Goal: Information Seeking & Learning: Learn about a topic

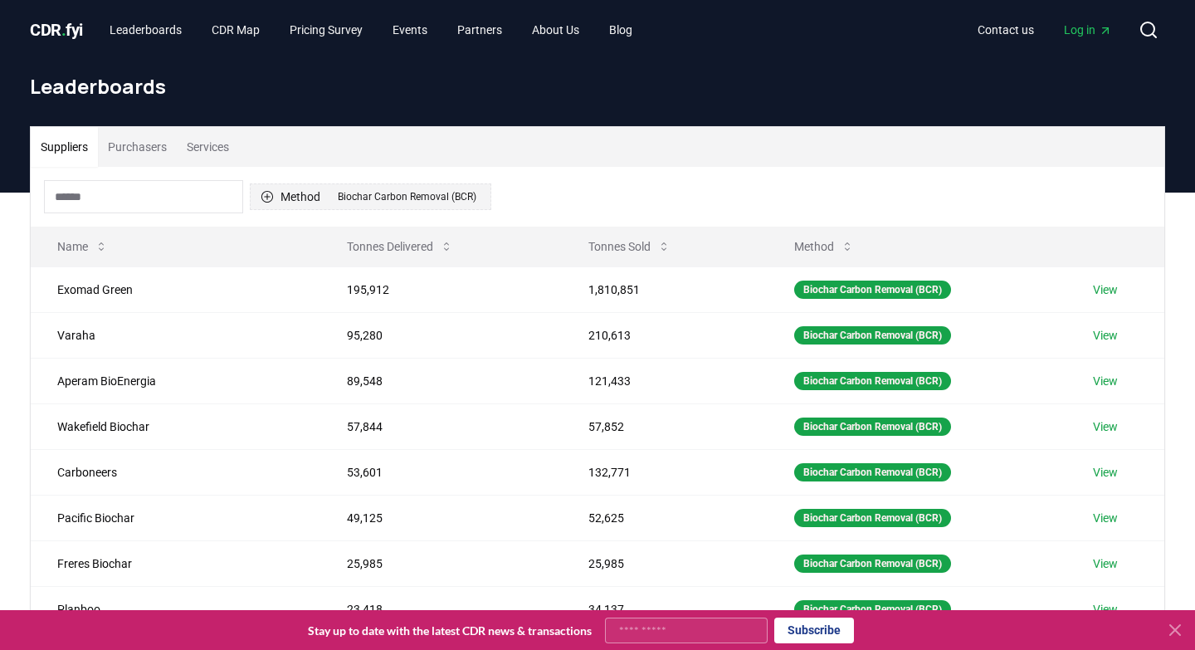
click at [444, 198] on div "Biochar Carbon Removal (BCR)" at bounding box center [407, 197] width 147 height 18
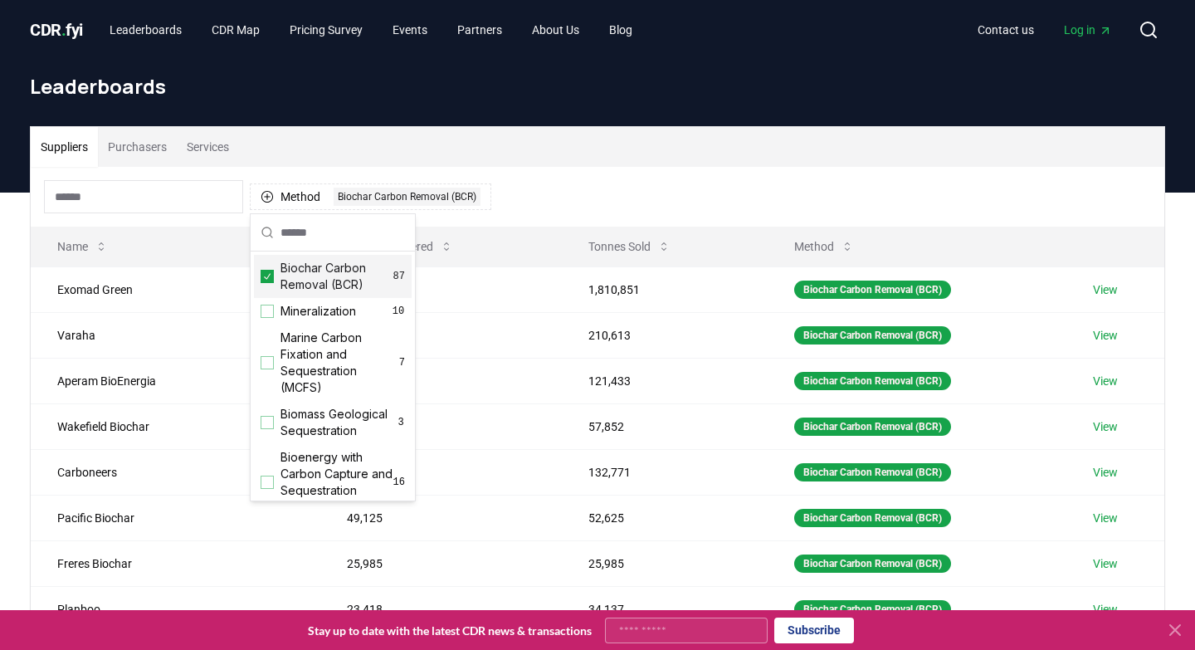
click at [266, 276] on icon "Suggestions" at bounding box center [267, 276] width 12 height 13
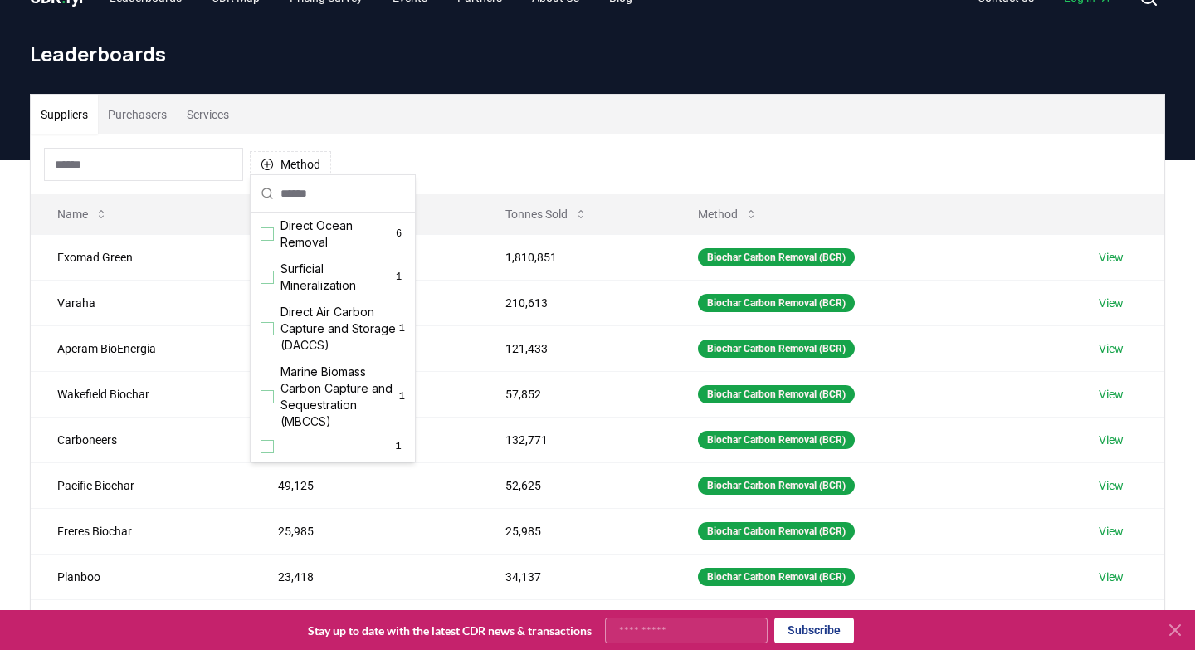
scroll to position [39, 0]
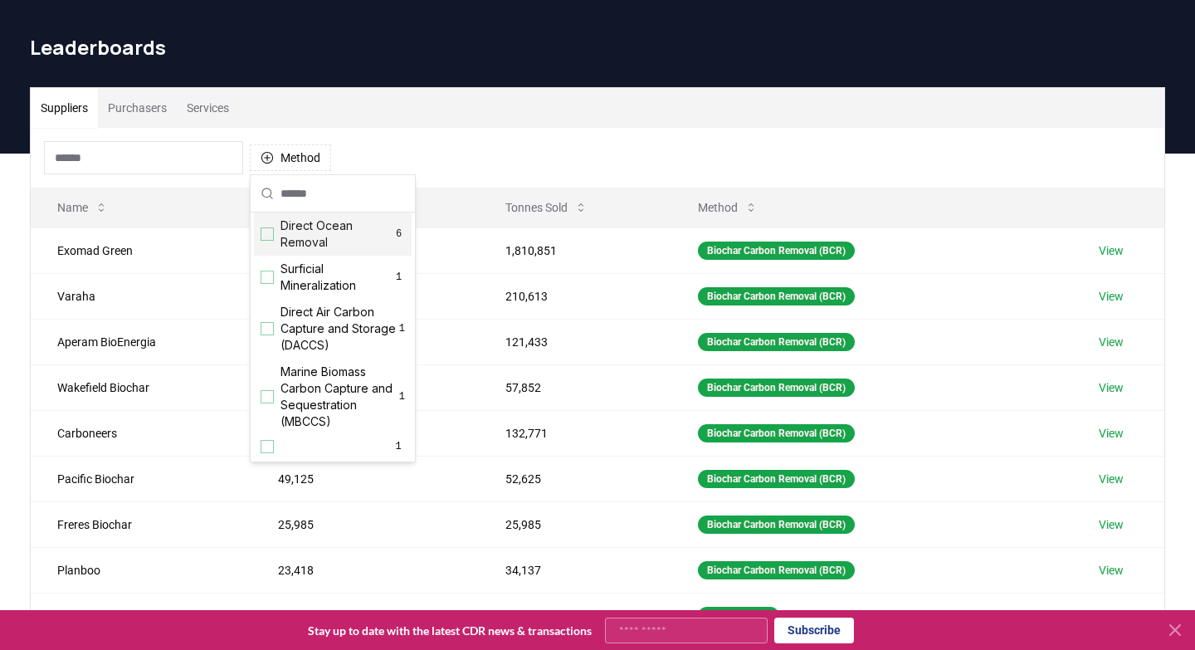
click at [443, 58] on h1 "Leaderboards" at bounding box center [598, 47] width 1136 height 27
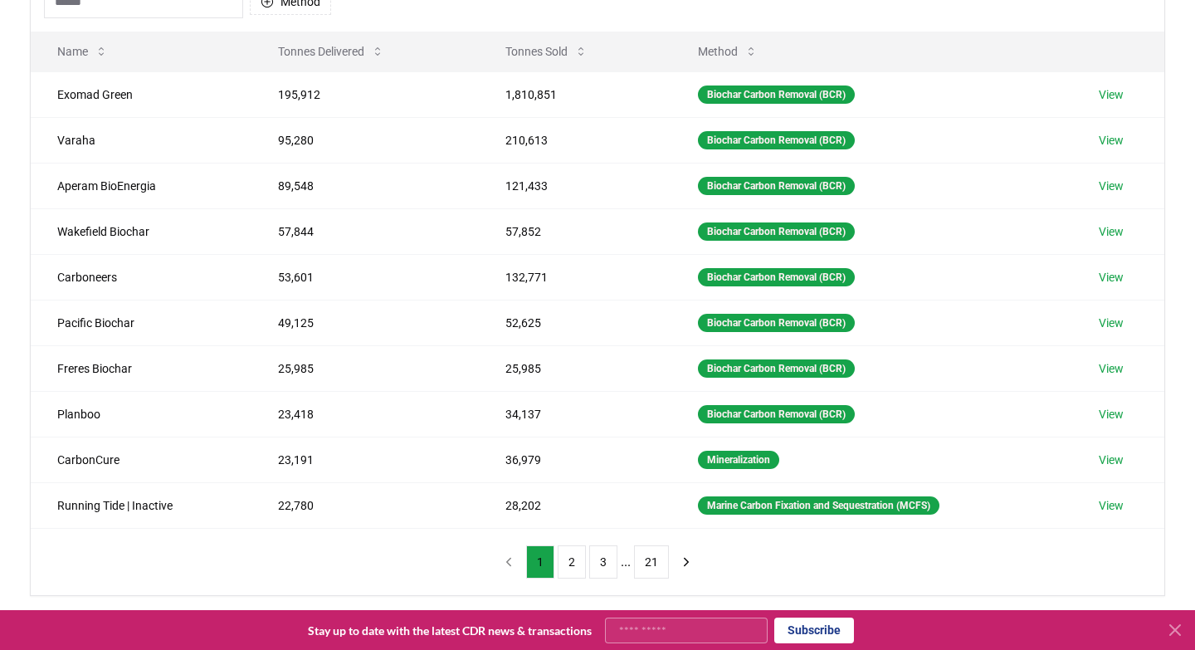
scroll to position [203, 0]
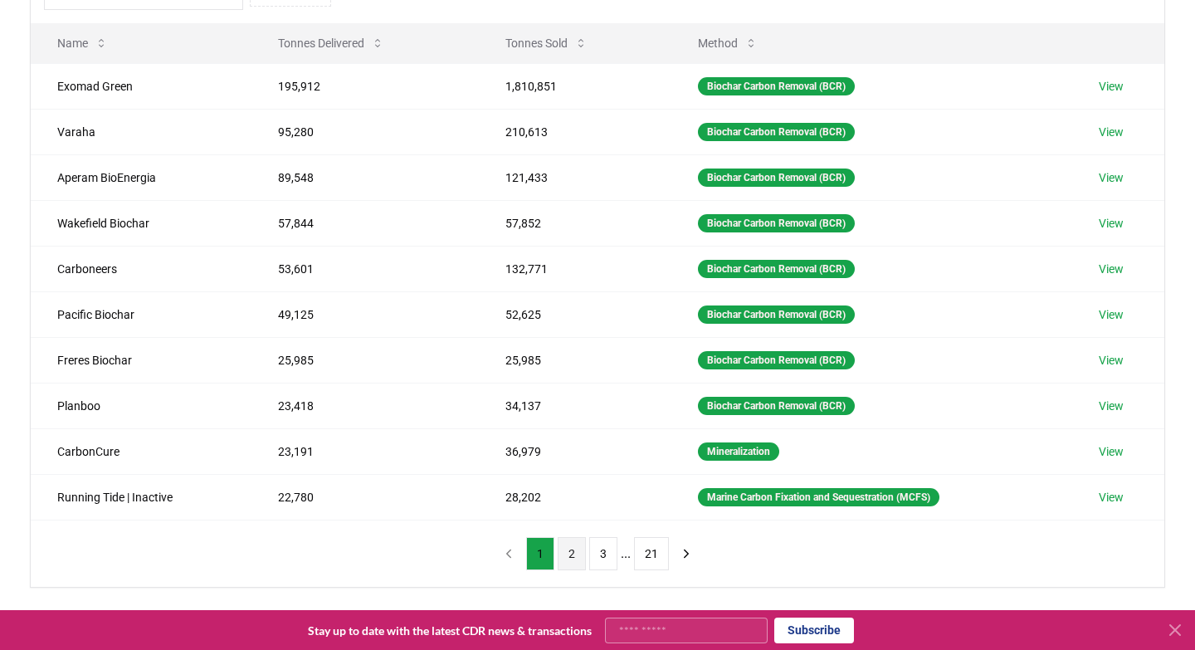
click at [569, 558] on button "2" at bounding box center [572, 553] width 28 height 33
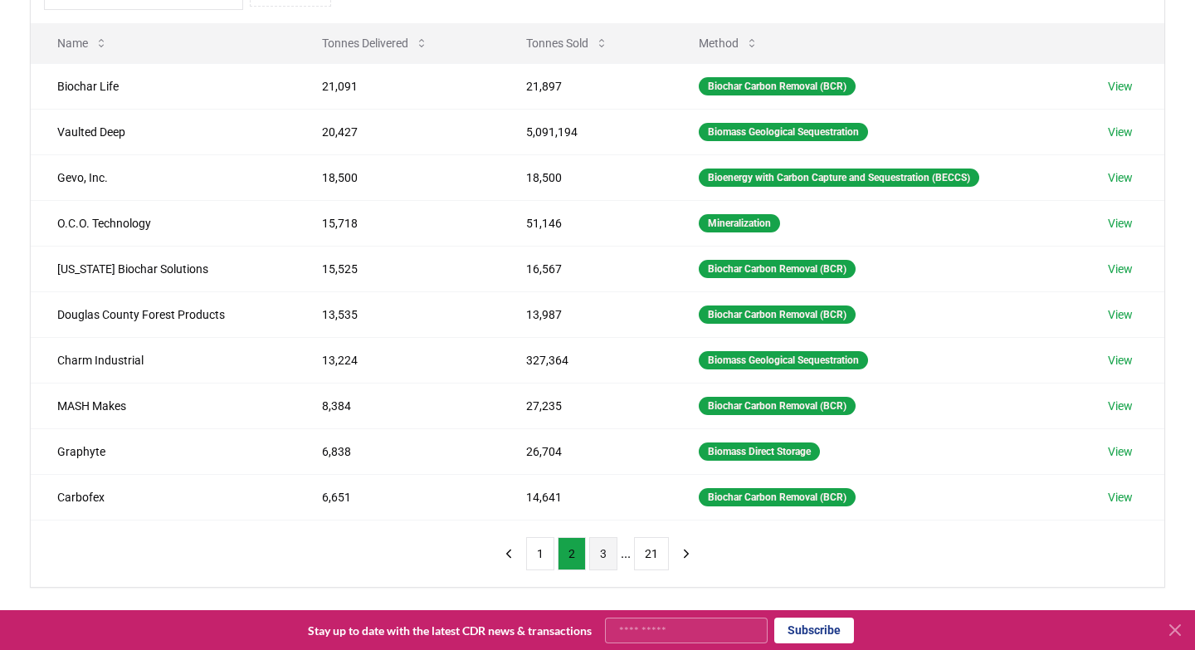
click at [602, 554] on button "3" at bounding box center [603, 553] width 28 height 33
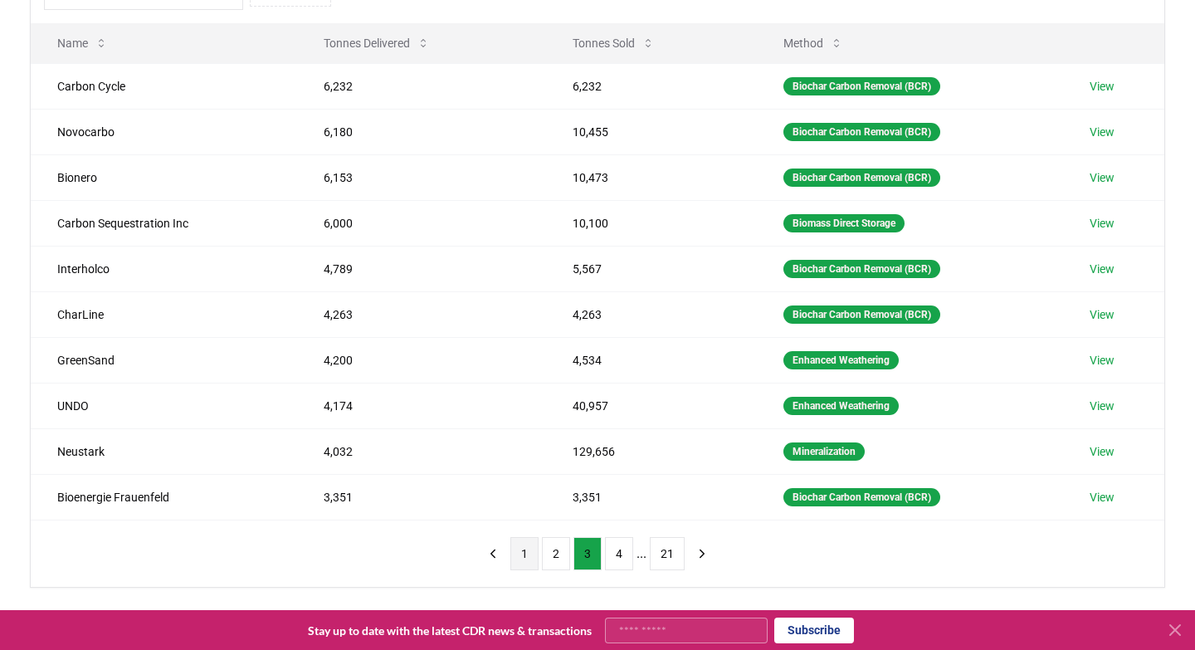
click at [529, 555] on button "1" at bounding box center [524, 553] width 28 height 33
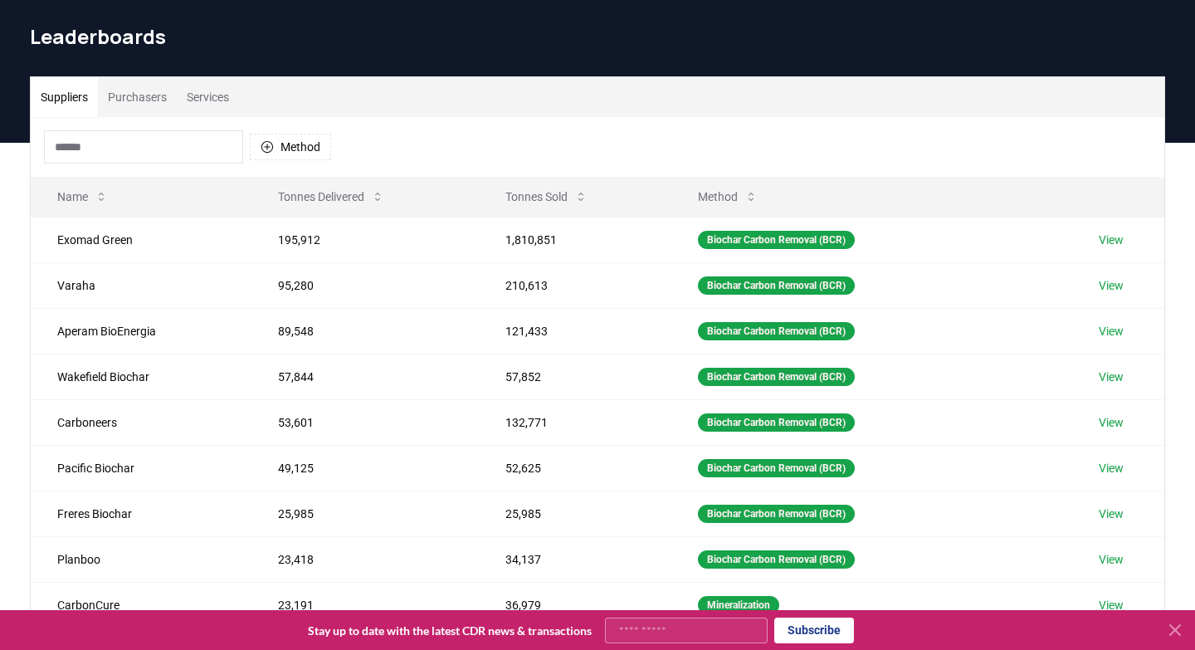
scroll to position [0, 0]
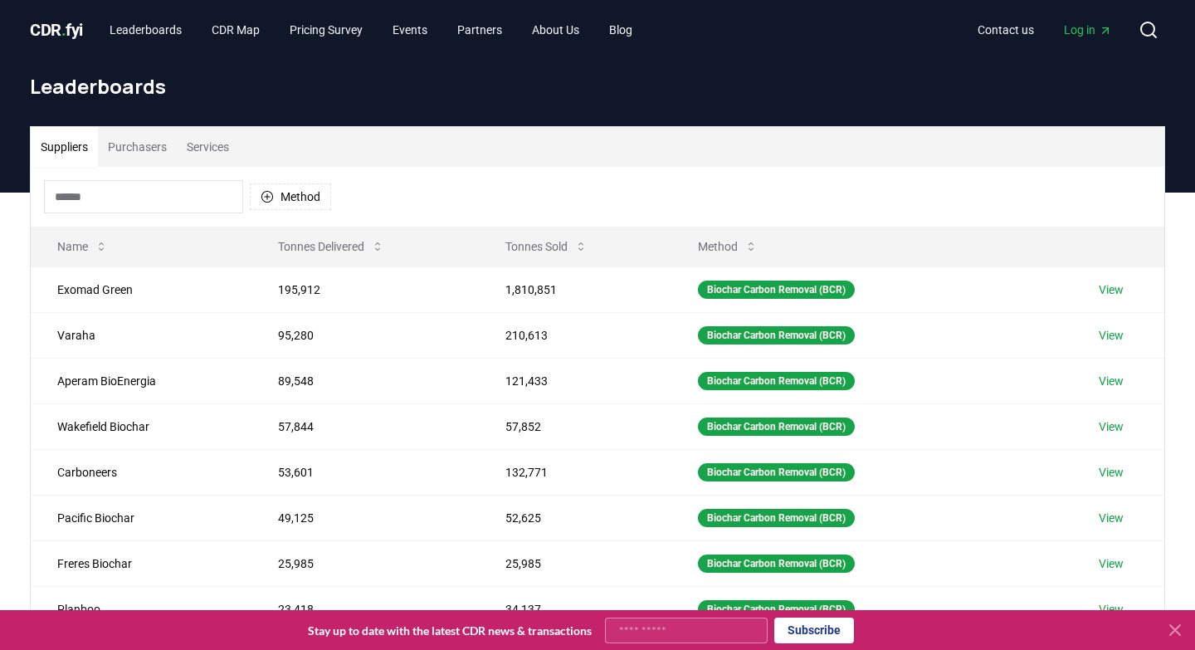
click at [51, 27] on span "CDR . fyi" at bounding box center [56, 30] width 53 height 20
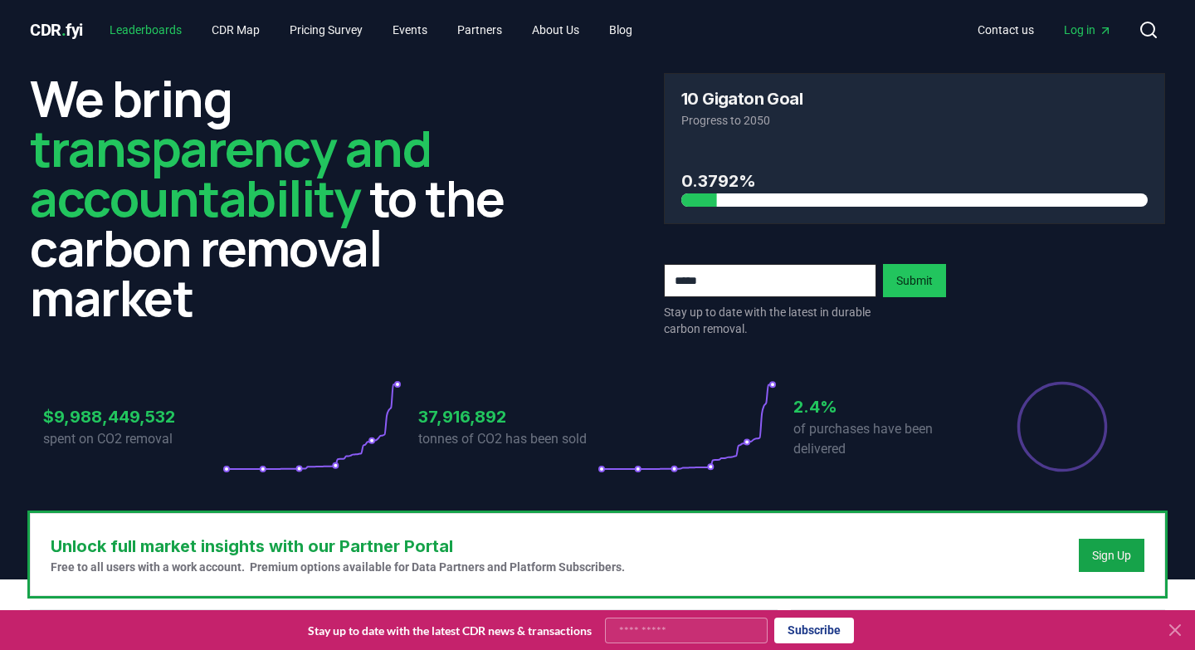
click at [149, 27] on link "Leaderboards" at bounding box center [145, 30] width 99 height 30
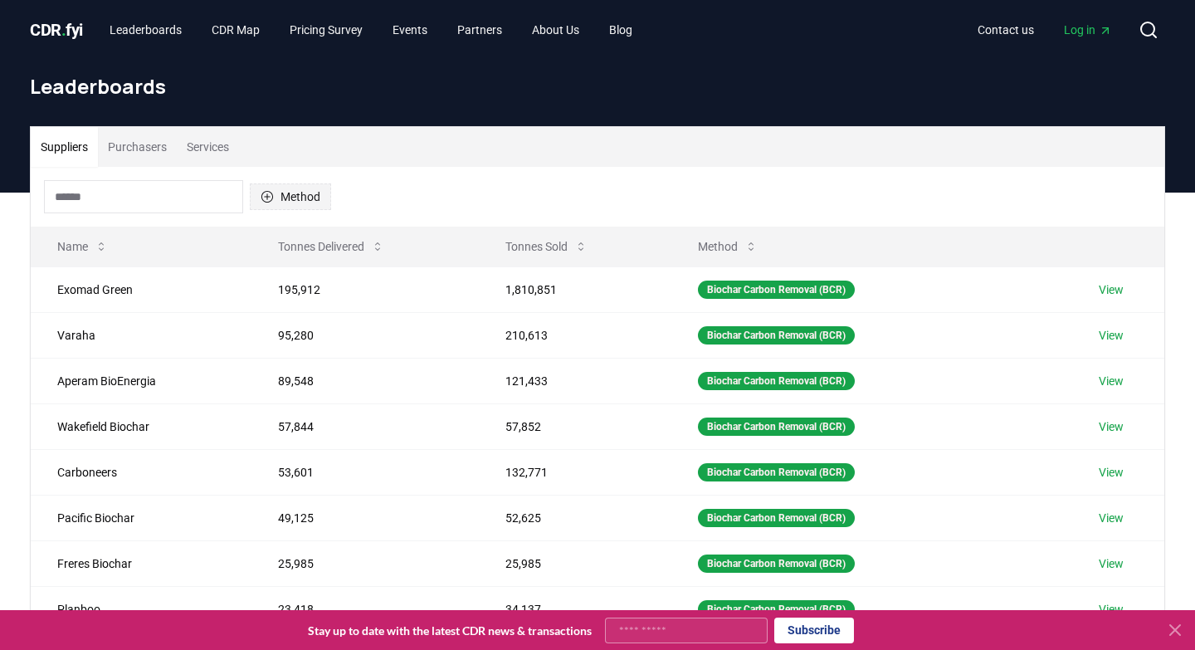
click at [300, 200] on button "Method" at bounding box center [290, 196] width 81 height 27
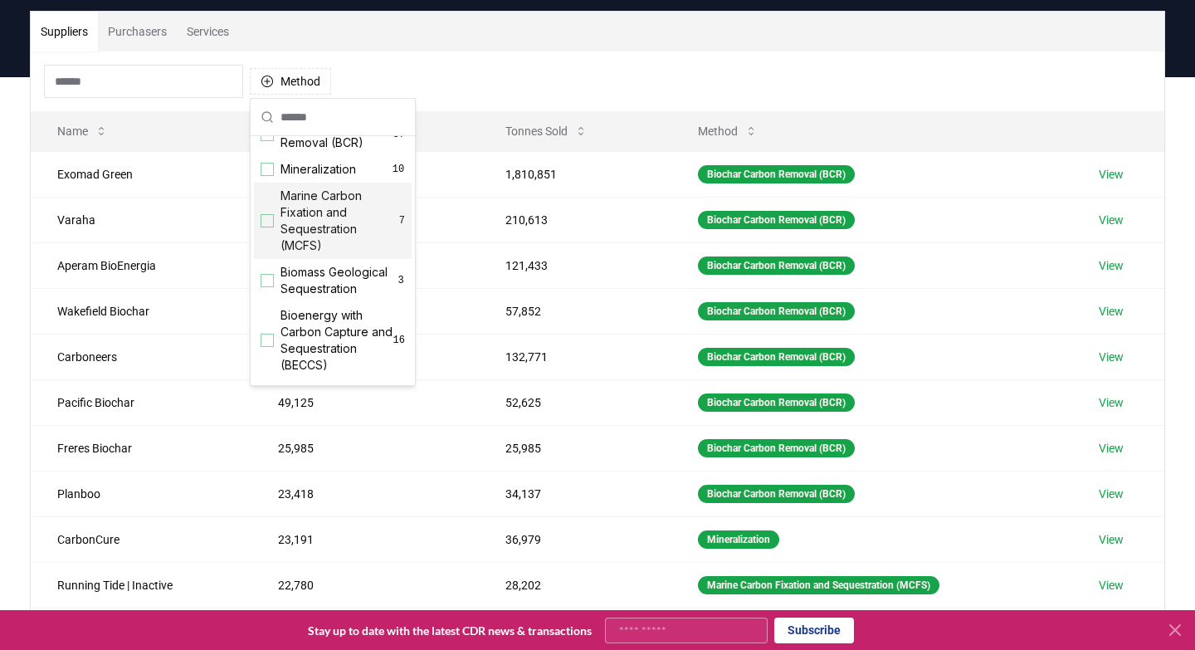
scroll to position [29, 0]
click at [331, 277] on span "Biomass Geological Sequestration" at bounding box center [339, 277] width 116 height 33
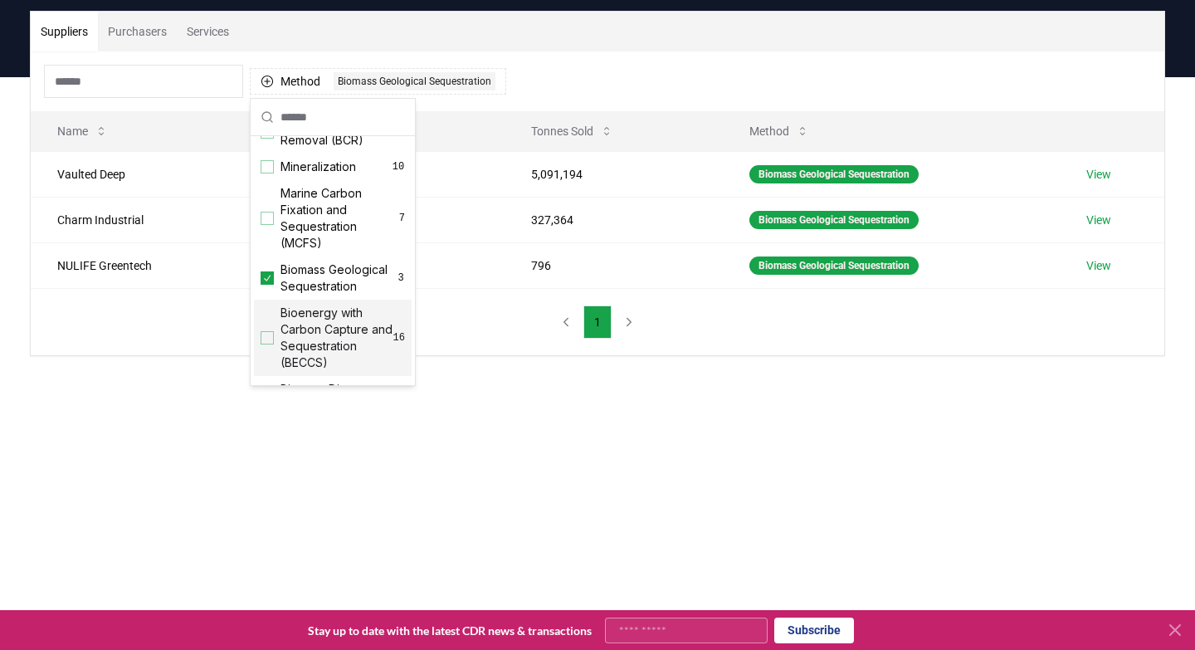
click at [540, 493] on main "Suppliers Purchasers Services Method 1 Biomass Geological Sequestration Name To…" at bounding box center [597, 402] width 1195 height 650
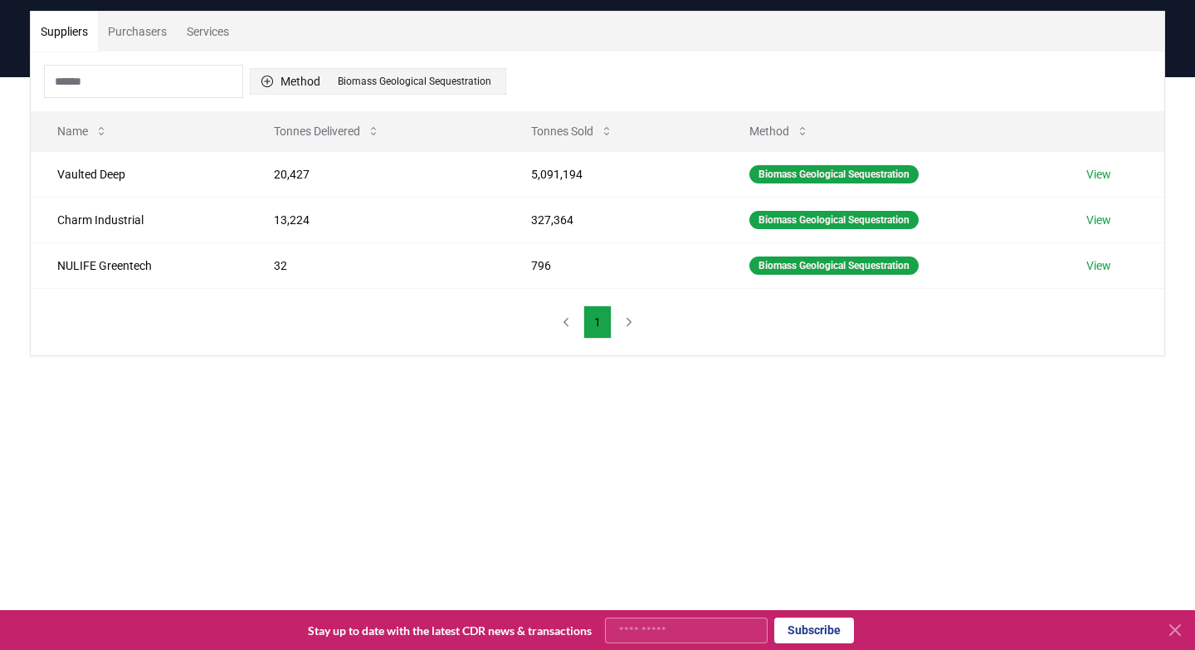
click at [401, 83] on div "Biomass Geological Sequestration" at bounding box center [415, 81] width 162 height 18
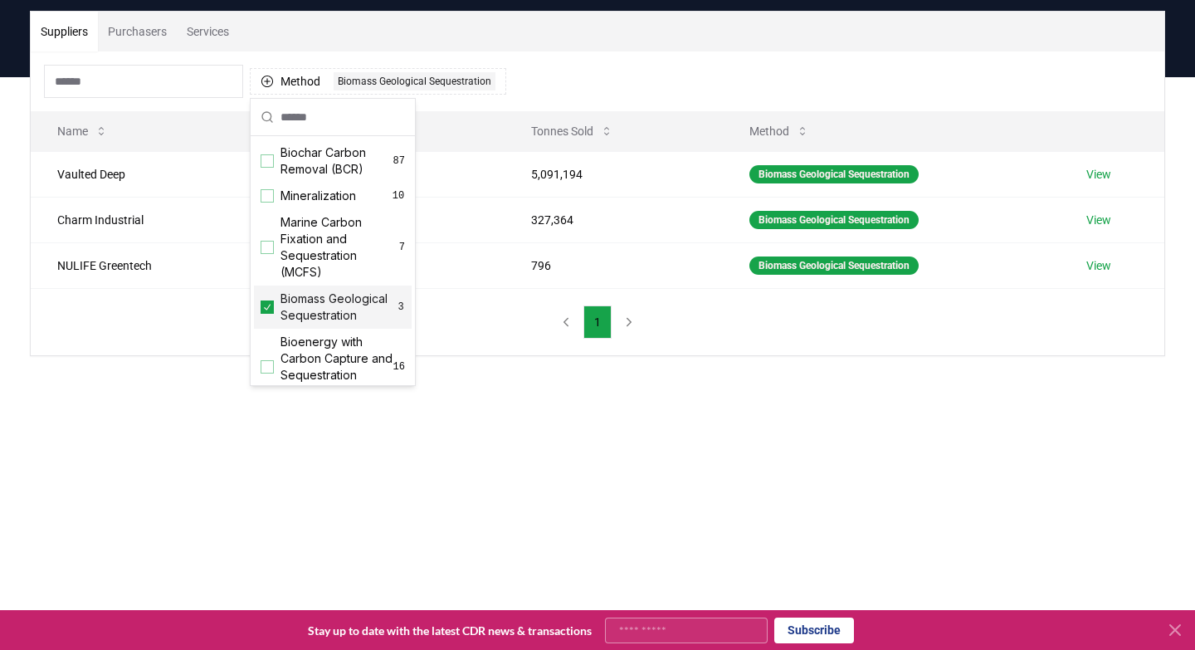
click at [303, 305] on span "Biomass Geological Sequestration" at bounding box center [339, 307] width 116 height 33
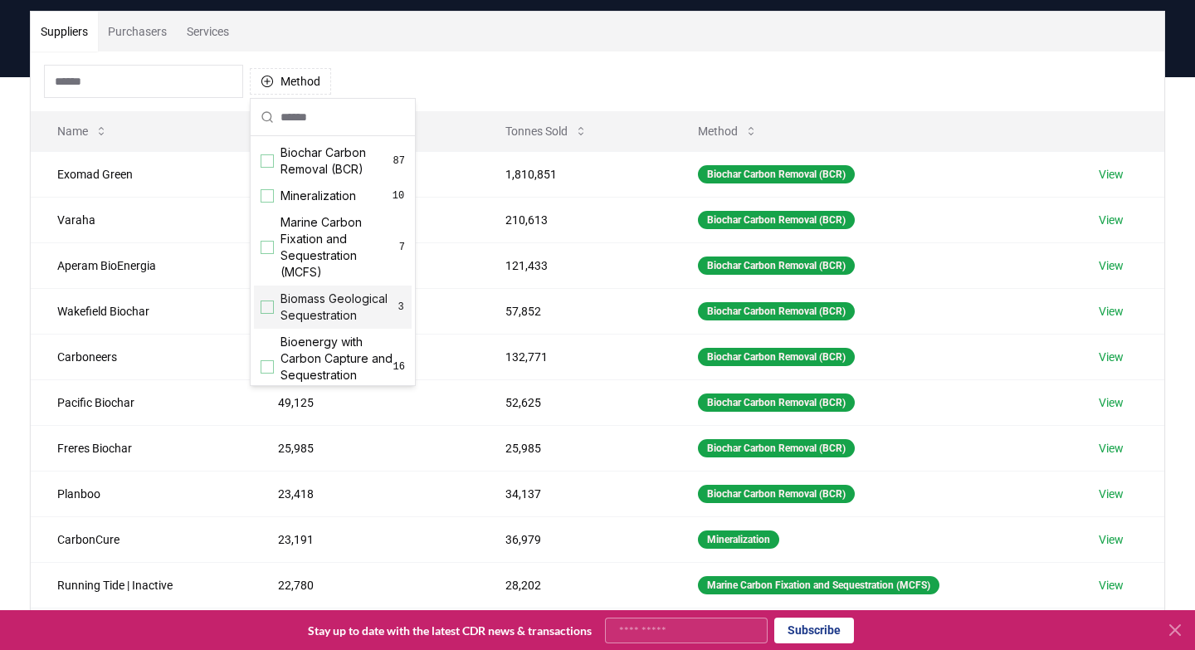
click at [303, 305] on span "Biomass Geological Sequestration" at bounding box center [339, 307] width 116 height 33
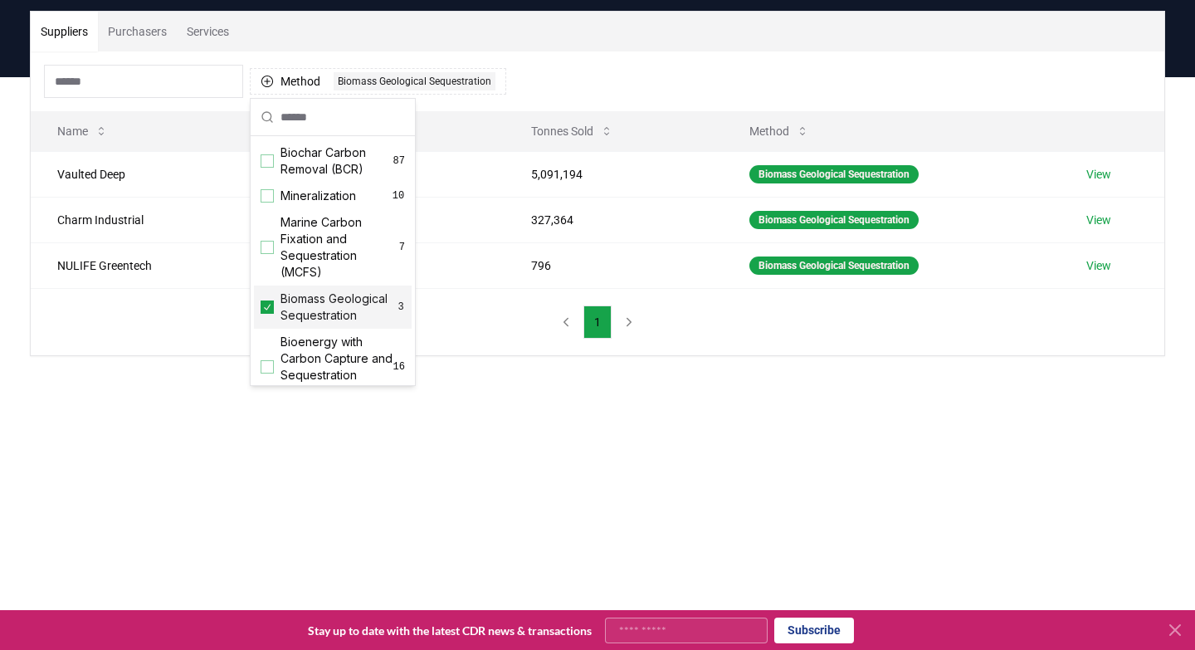
click at [303, 305] on span "Biomass Geological Sequestration" at bounding box center [339, 307] width 116 height 33
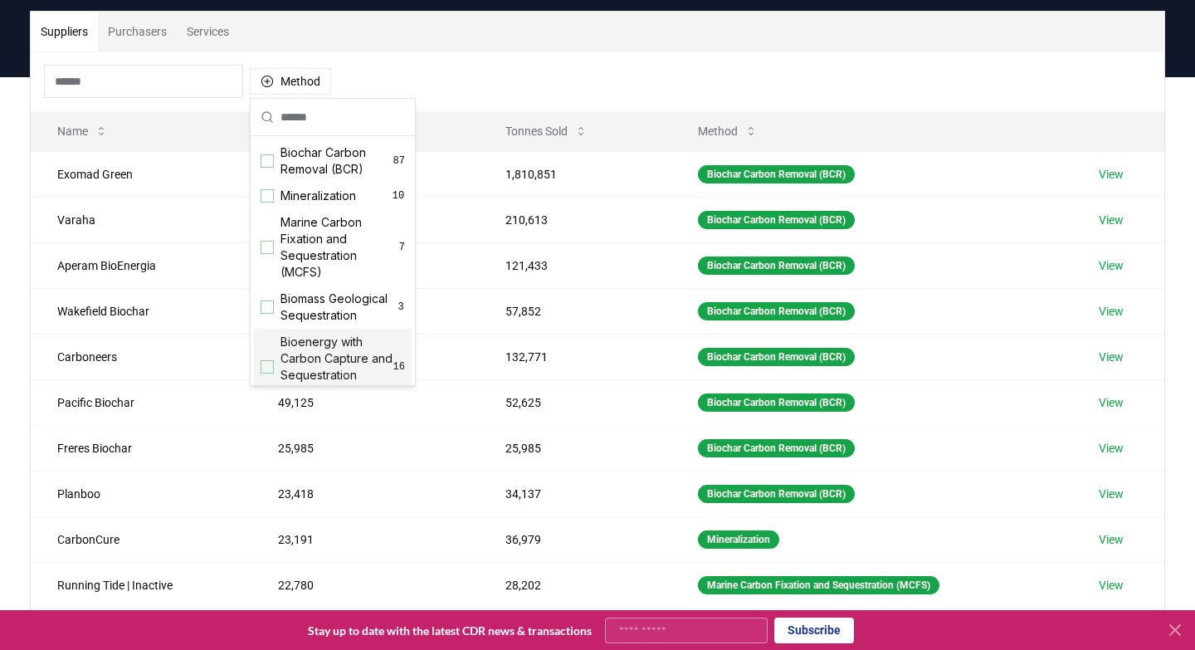
click at [304, 373] on span "Bioenergy with Carbon Capture and Sequestration (BECCS)" at bounding box center [337, 367] width 113 height 66
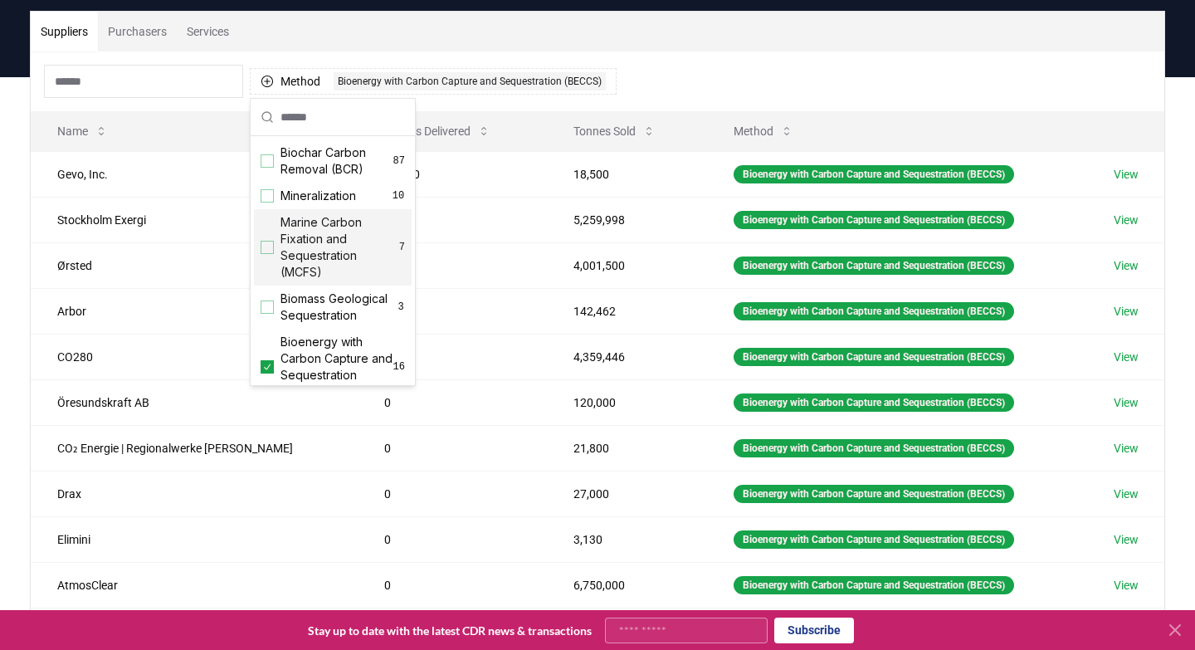
click at [737, 54] on div "Method 1 Bioenergy with Carbon Capture and Sequestration (BECCS)" at bounding box center [598, 81] width 1134 height 60
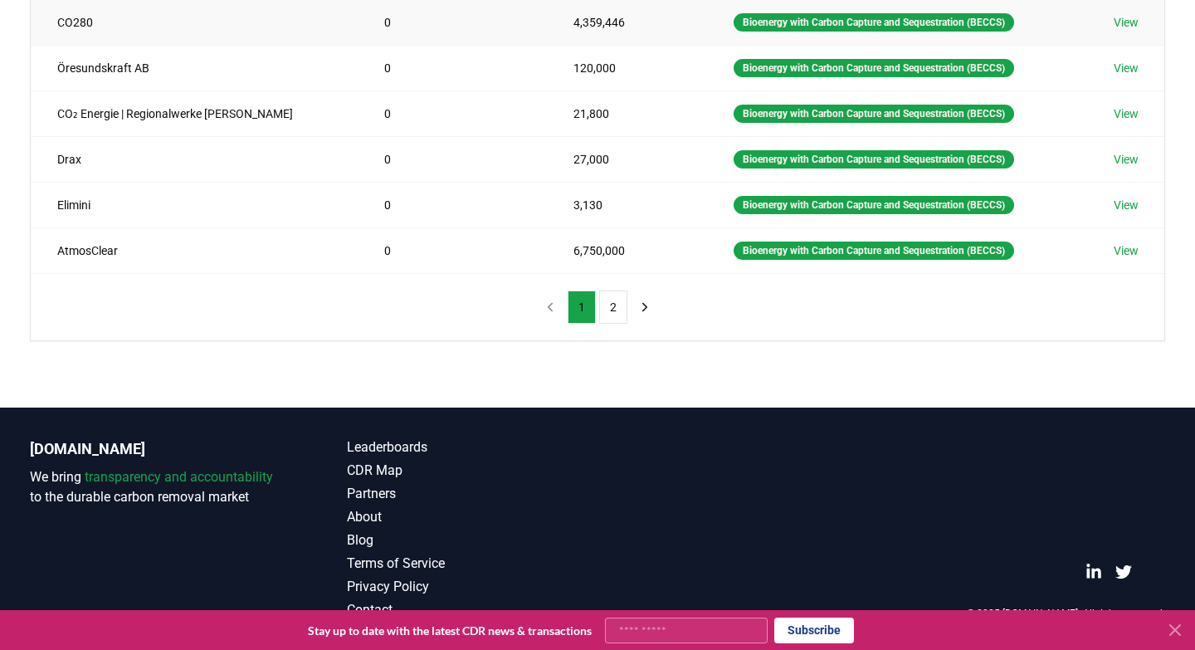
scroll to position [0, 0]
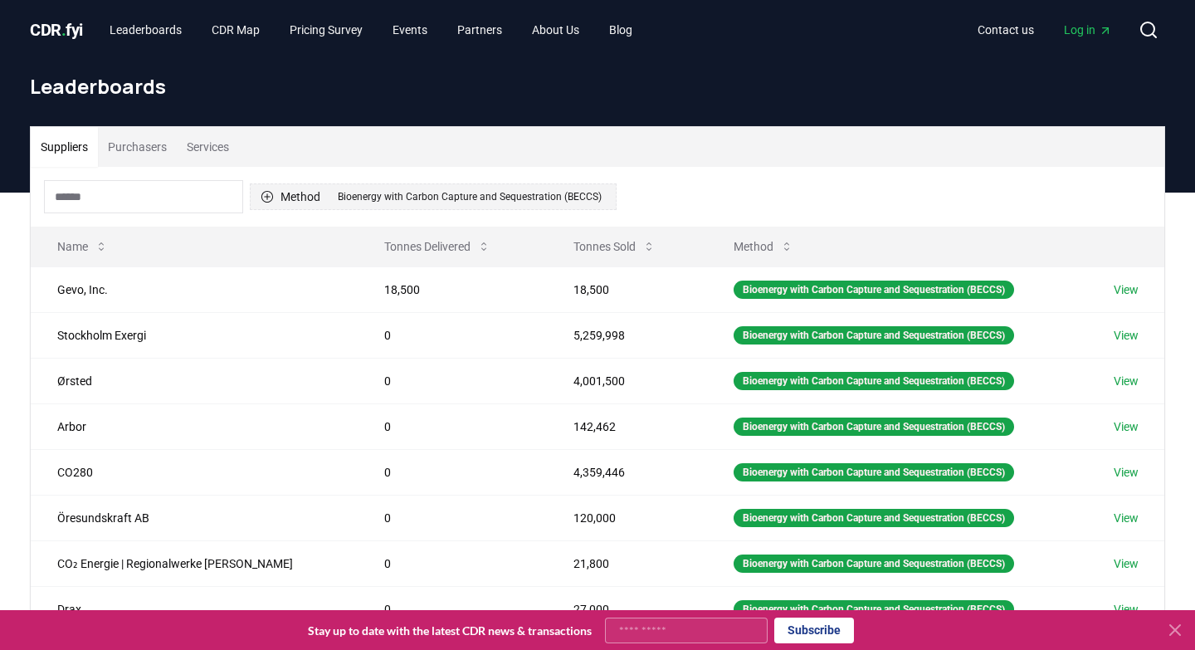
click at [366, 200] on div "Bioenergy with Carbon Capture and Sequestration (BECCS)" at bounding box center [470, 197] width 272 height 18
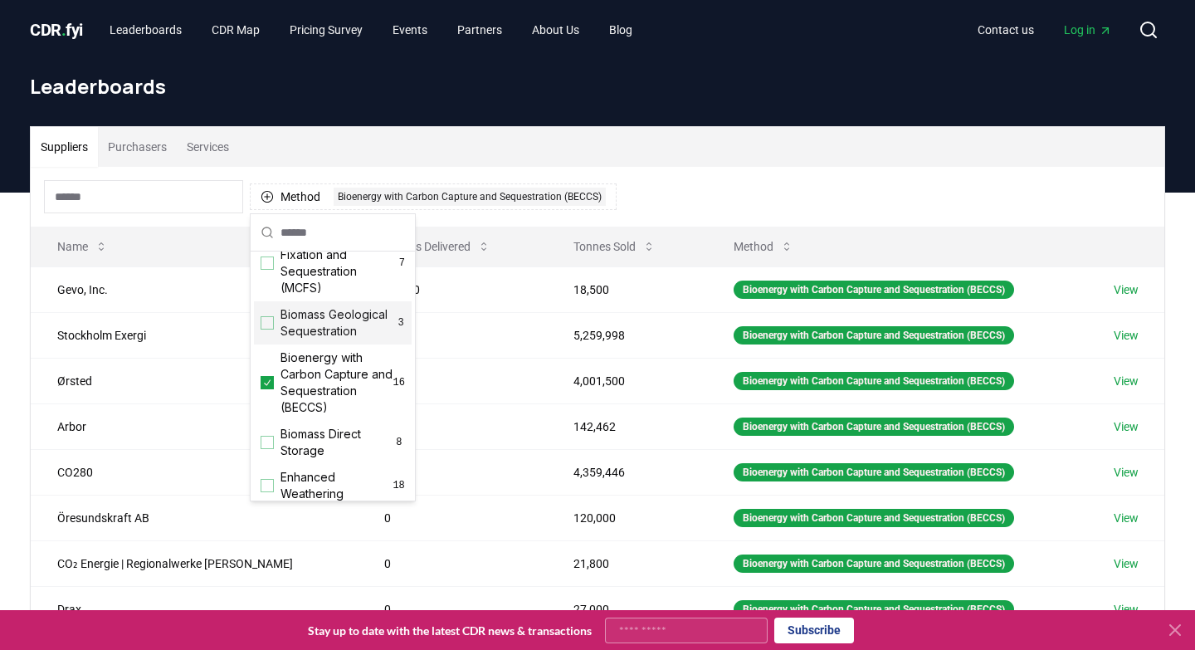
scroll to position [102, 0]
click at [308, 382] on span "Bioenergy with Carbon Capture and Sequestration (BECCS)" at bounding box center [337, 380] width 113 height 66
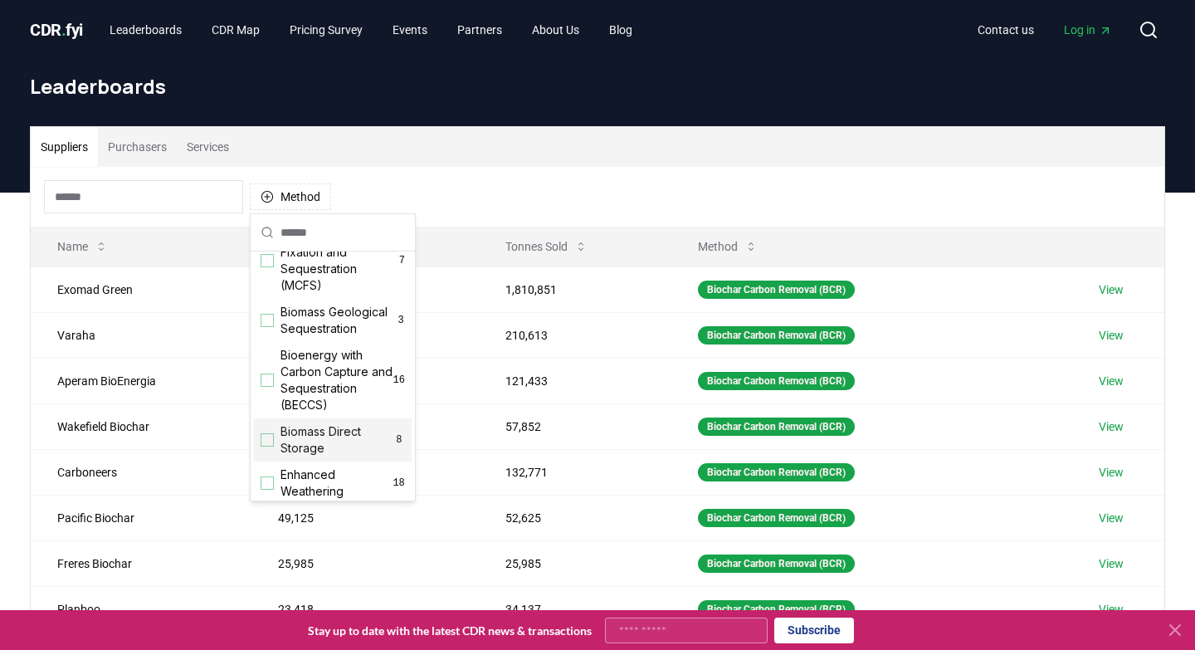
click at [276, 437] on div "Biomass Direct Storage 8" at bounding box center [333, 439] width 158 height 43
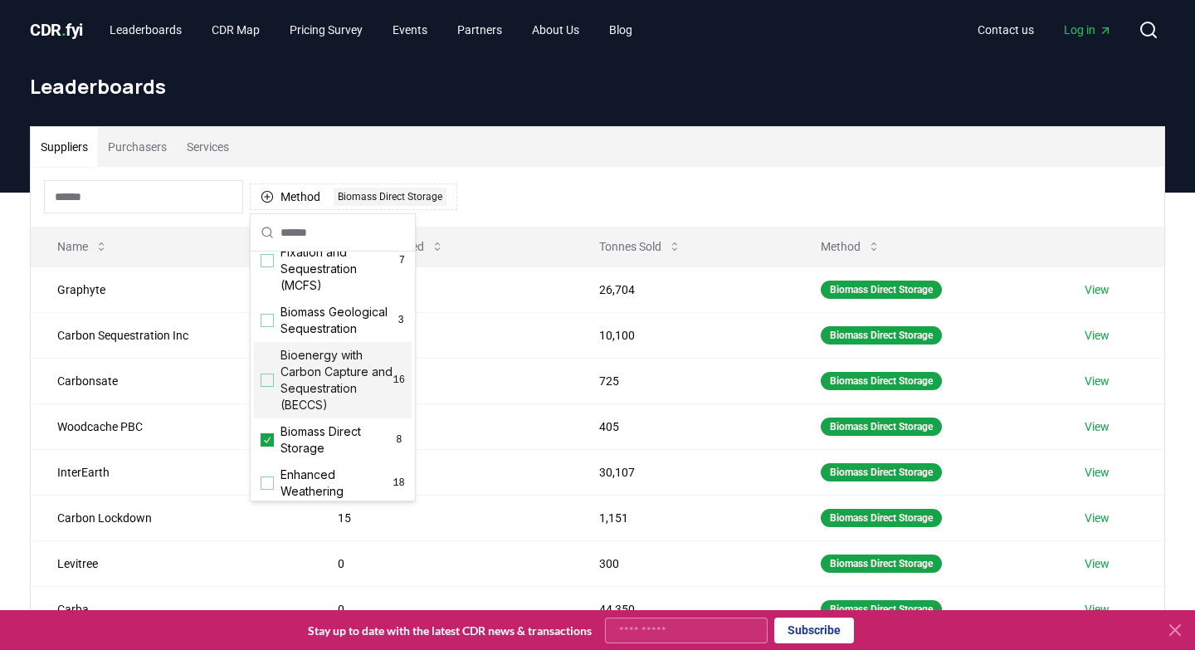
click at [647, 180] on div "Method 1 Biomass Direct Storage" at bounding box center [598, 197] width 1134 height 60
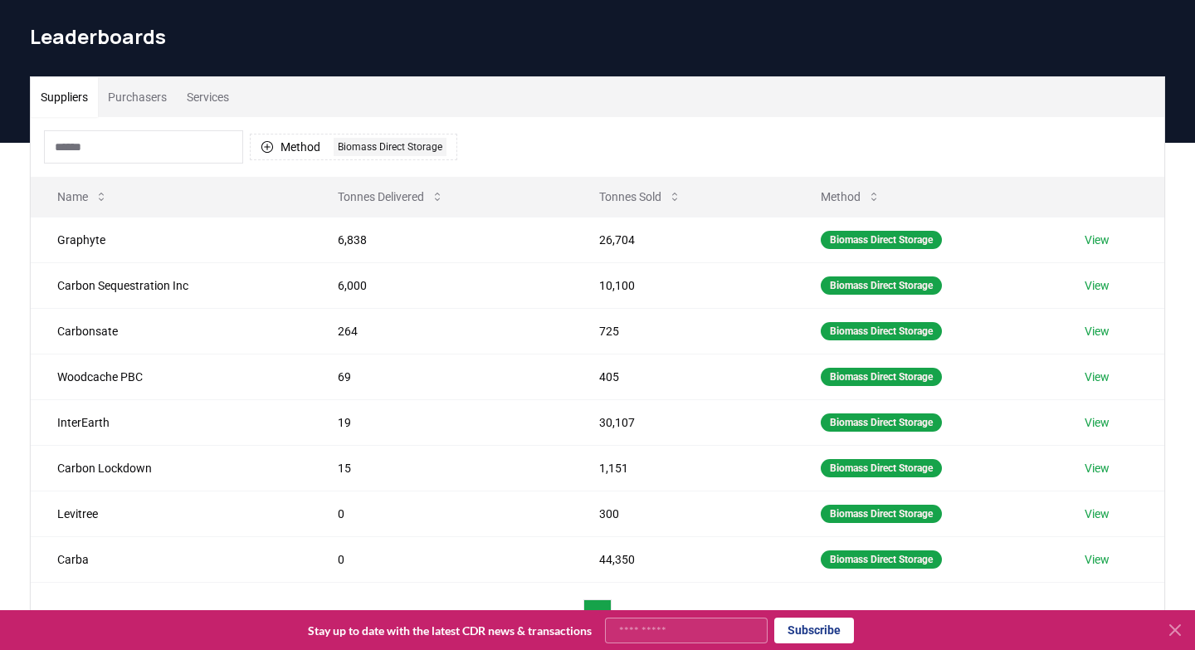
scroll to position [48, 0]
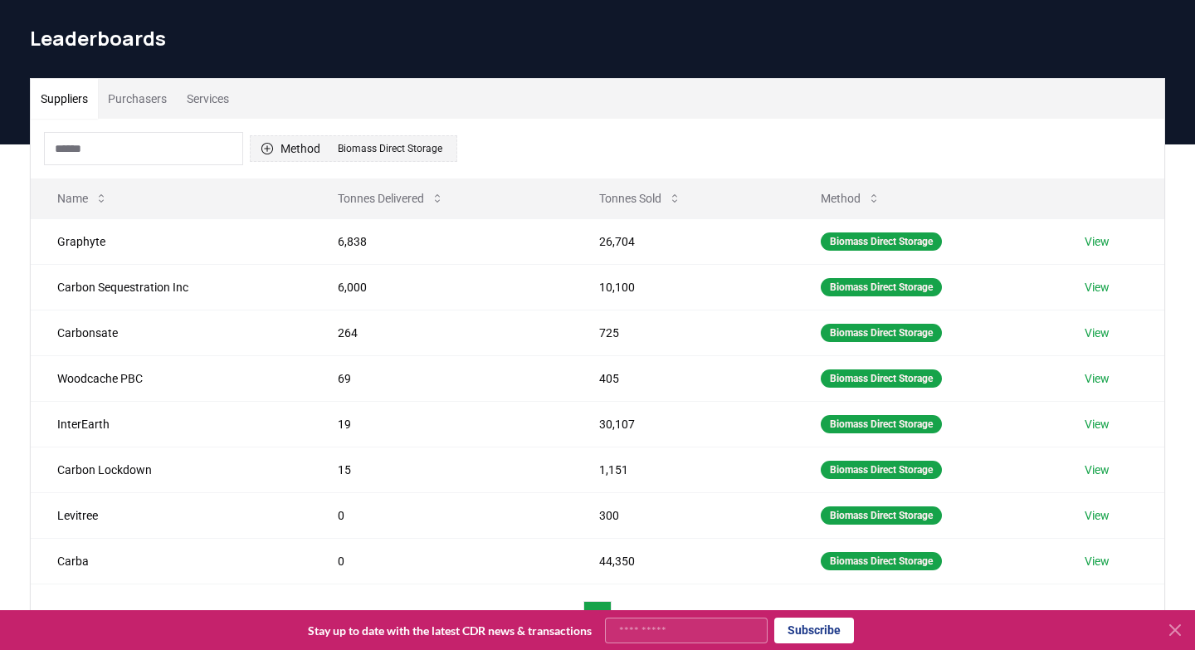
click at [398, 147] on div "Biomass Direct Storage" at bounding box center [390, 148] width 113 height 18
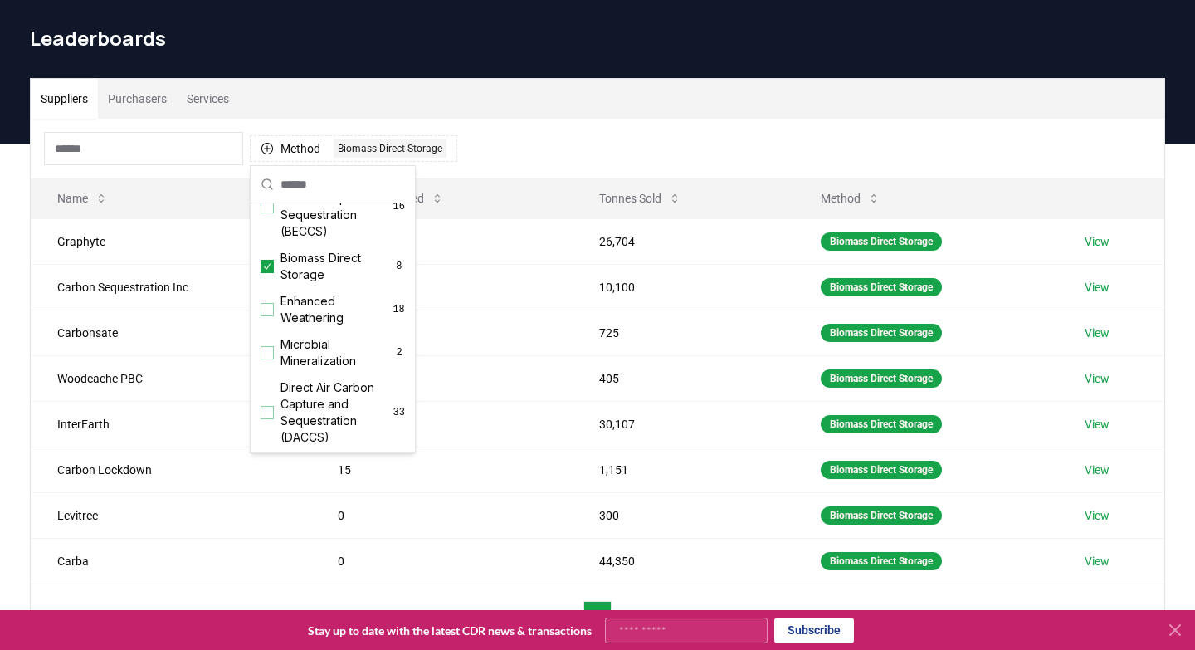
scroll to position [221, 0]
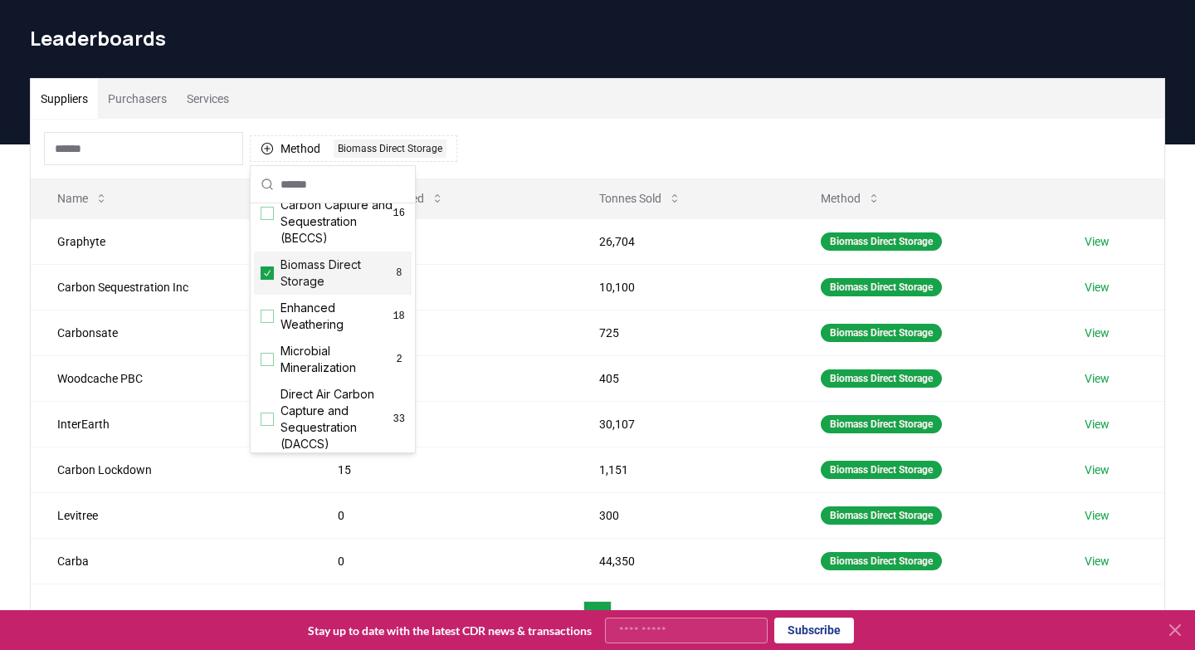
click at [311, 280] on span "Biomass Direct Storage" at bounding box center [337, 272] width 113 height 33
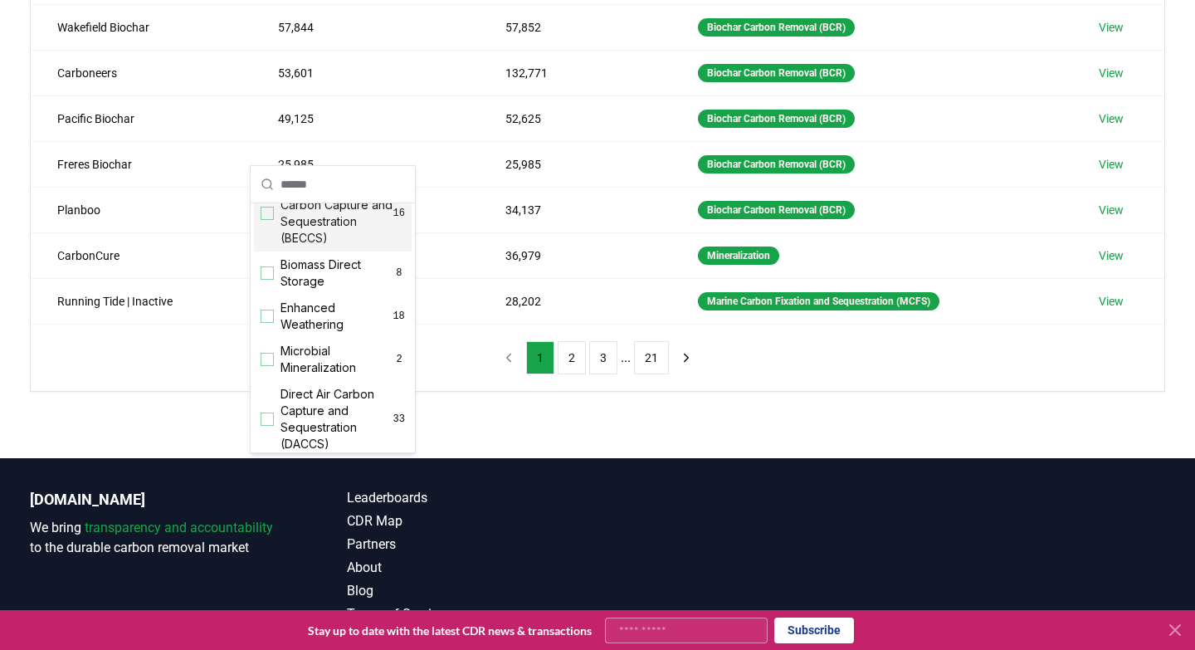
scroll to position [450, 0]
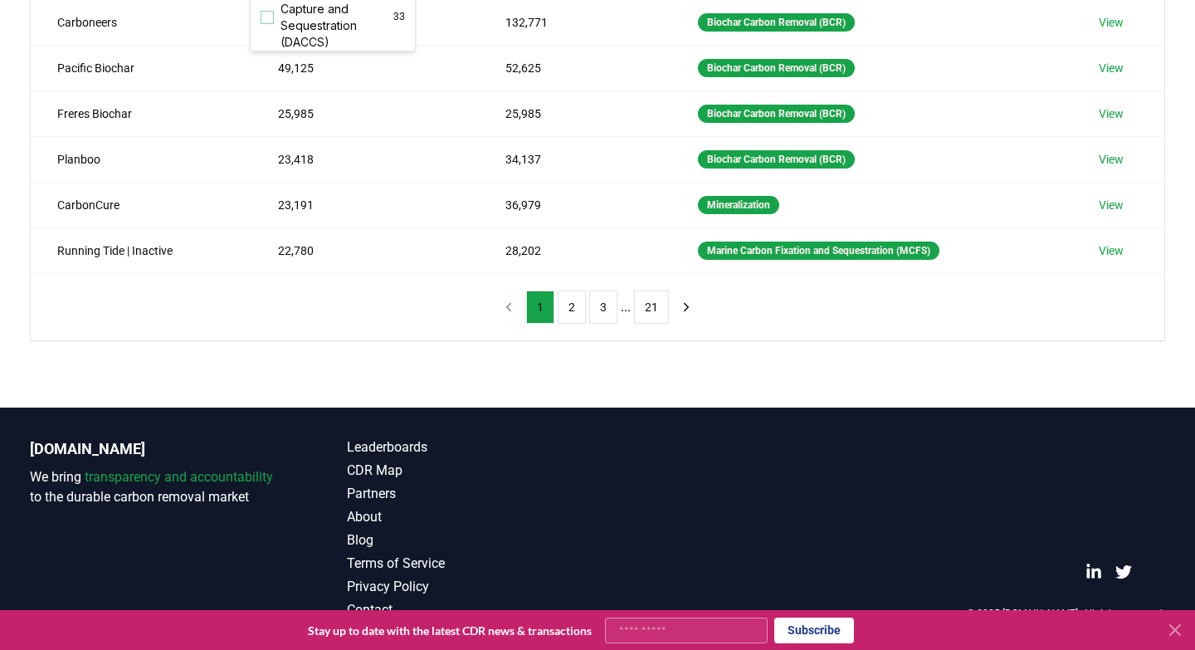
click at [805, 372] on div "Suppliers Purchasers Services Method Name Tonnes Delivered Tonnes Sold Method E…" at bounding box center [597, 75] width 1195 height 665
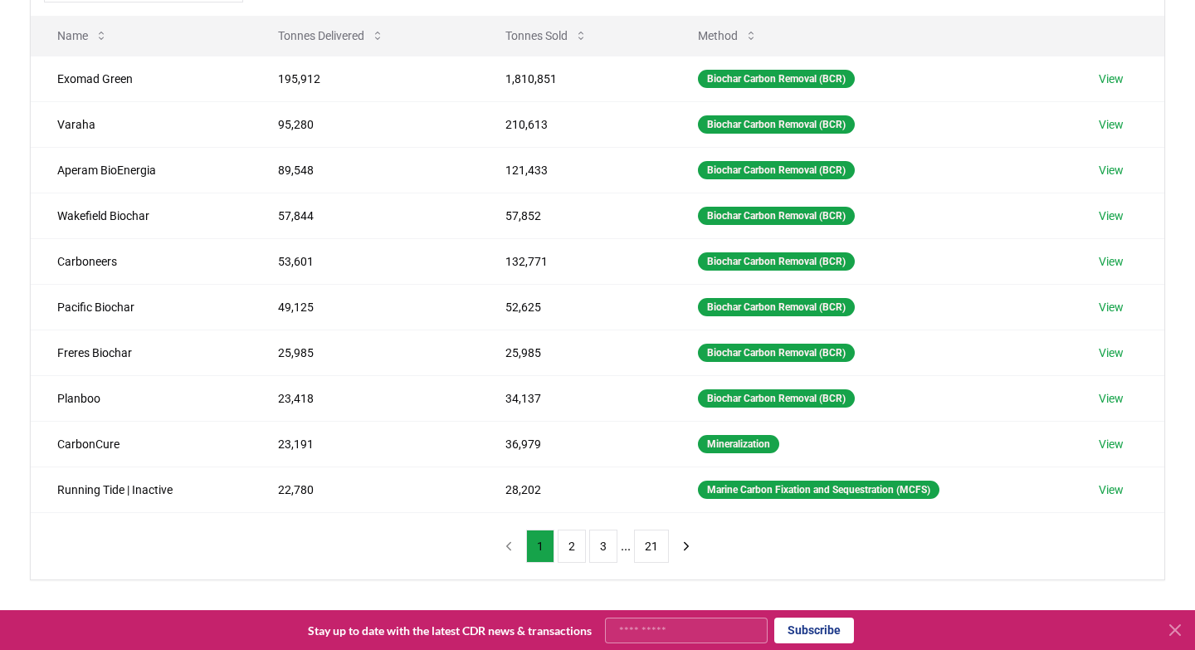
scroll to position [231, 0]
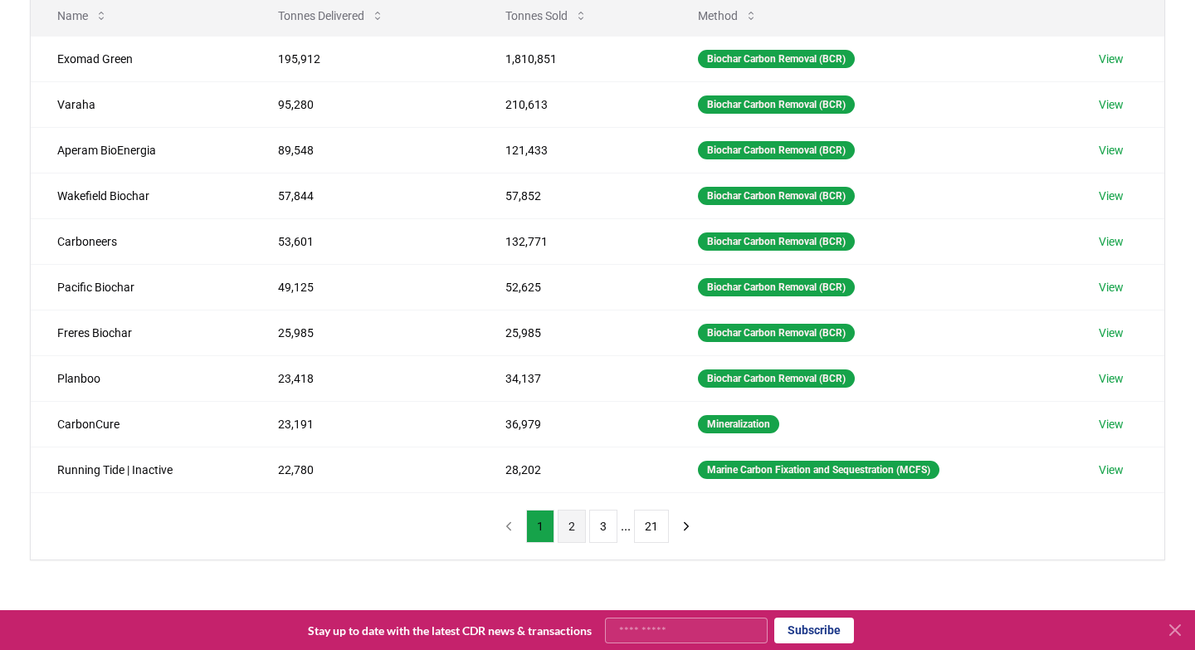
click at [573, 526] on button "2" at bounding box center [572, 526] width 28 height 33
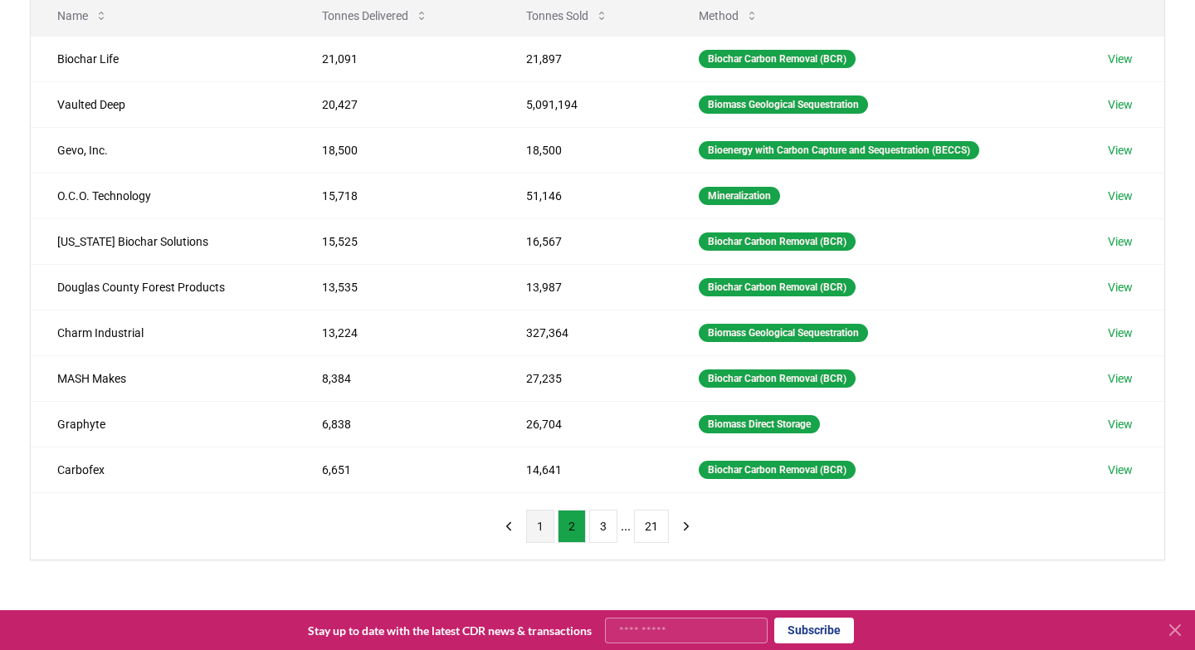
click at [540, 528] on button "1" at bounding box center [540, 526] width 28 height 33
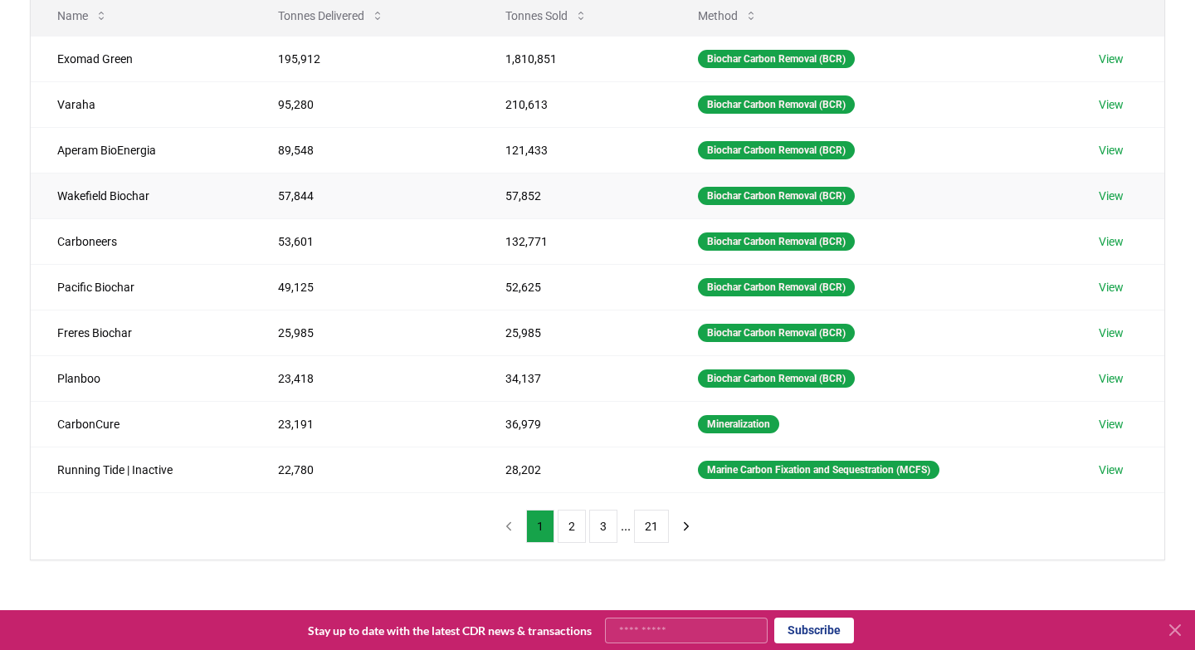
scroll to position [159, 0]
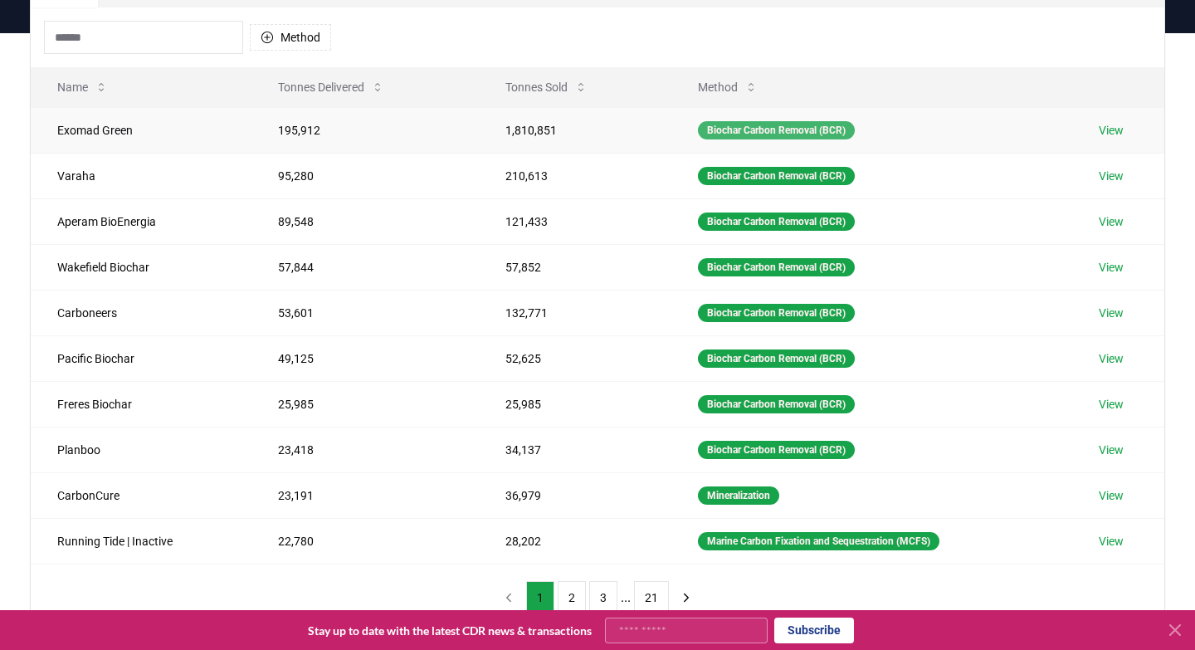
click at [768, 130] on div "Biochar Carbon Removal (BCR)" at bounding box center [776, 130] width 157 height 18
copy div "Biochar Carbon Removal (BCR)"
click at [740, 495] on div "Mineralization" at bounding box center [738, 495] width 81 height 18
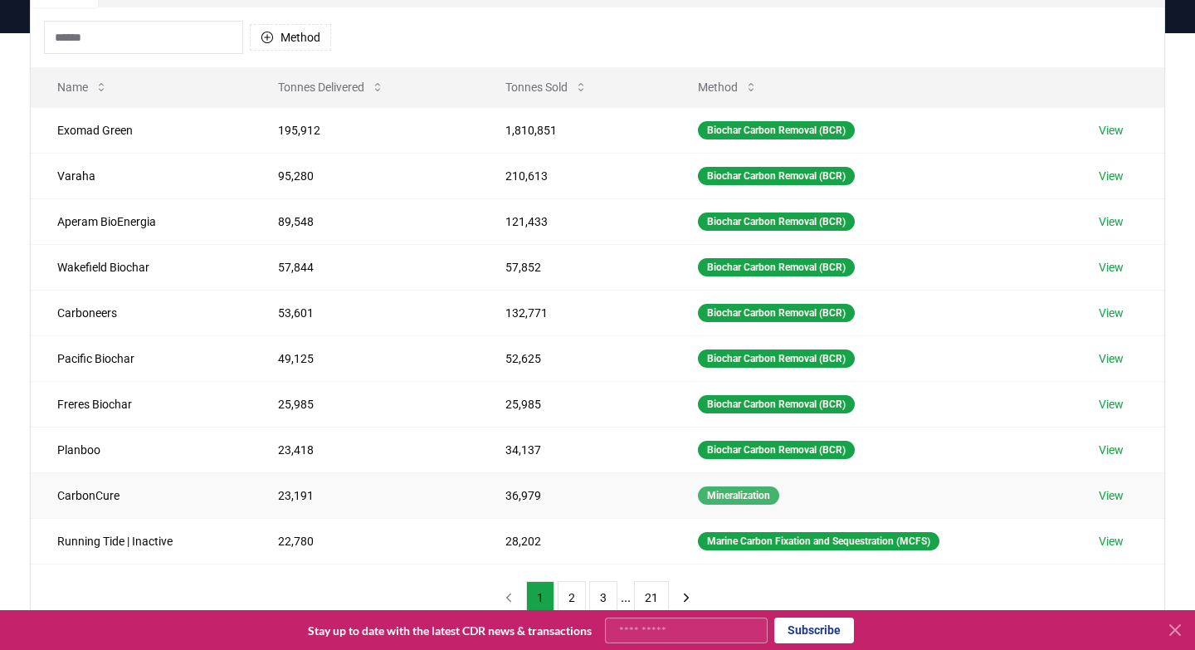
click at [740, 495] on div "Mineralization" at bounding box center [738, 495] width 81 height 18
copy div "Mineralization"
click at [739, 545] on div "Marine Carbon Fixation and Sequestration (MCFS)" at bounding box center [819, 541] width 242 height 18
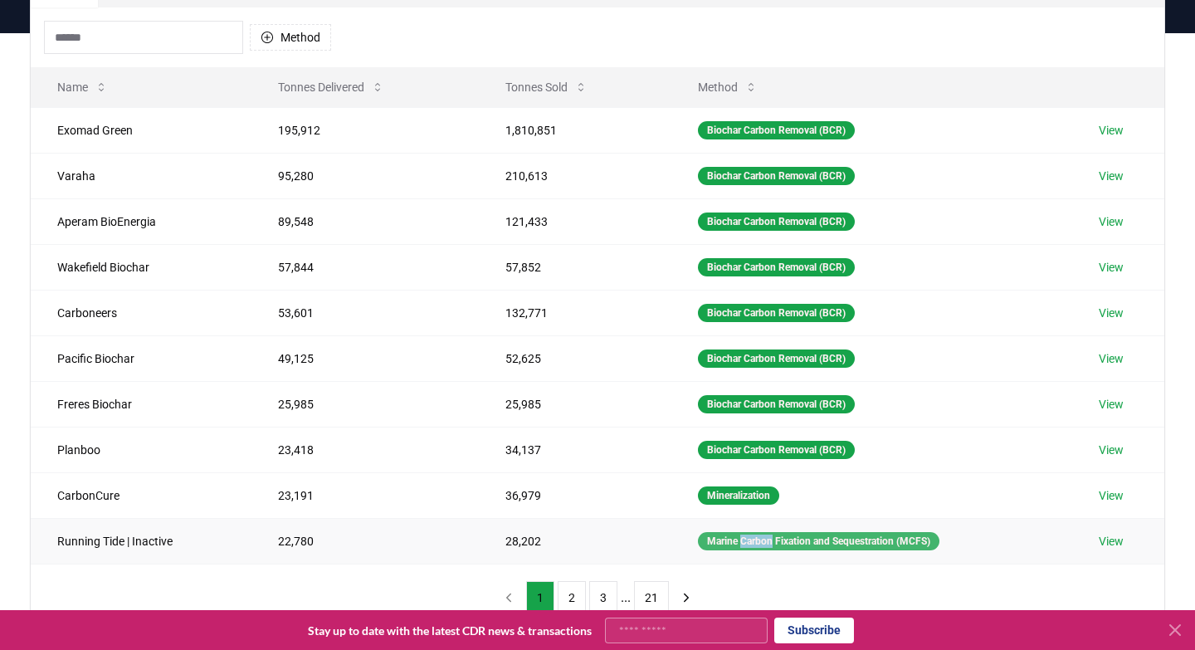
click at [739, 545] on div "Marine Carbon Fixation and Sequestration (MCFS)" at bounding box center [819, 541] width 242 height 18
copy div "Marine Carbon Fixation and Sequestration (MCFS)"
click at [566, 599] on button "2" at bounding box center [572, 597] width 28 height 33
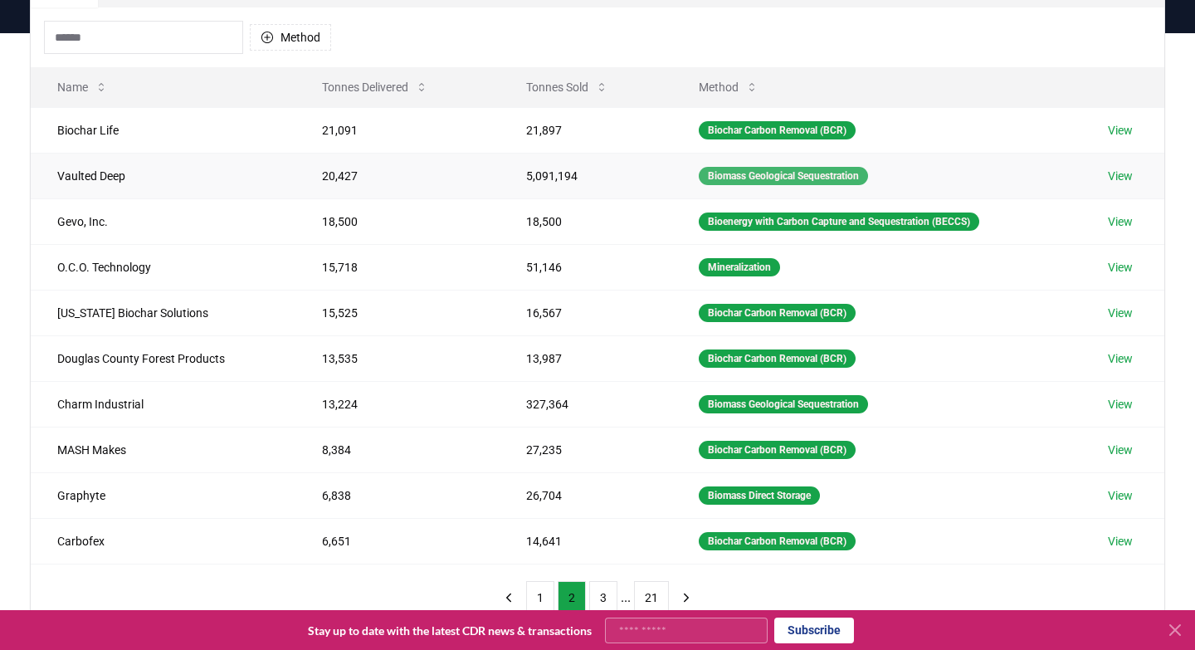
click at [776, 173] on div "Biomass Geological Sequestration" at bounding box center [783, 176] width 169 height 18
copy div "Biomass Geological Sequestration"
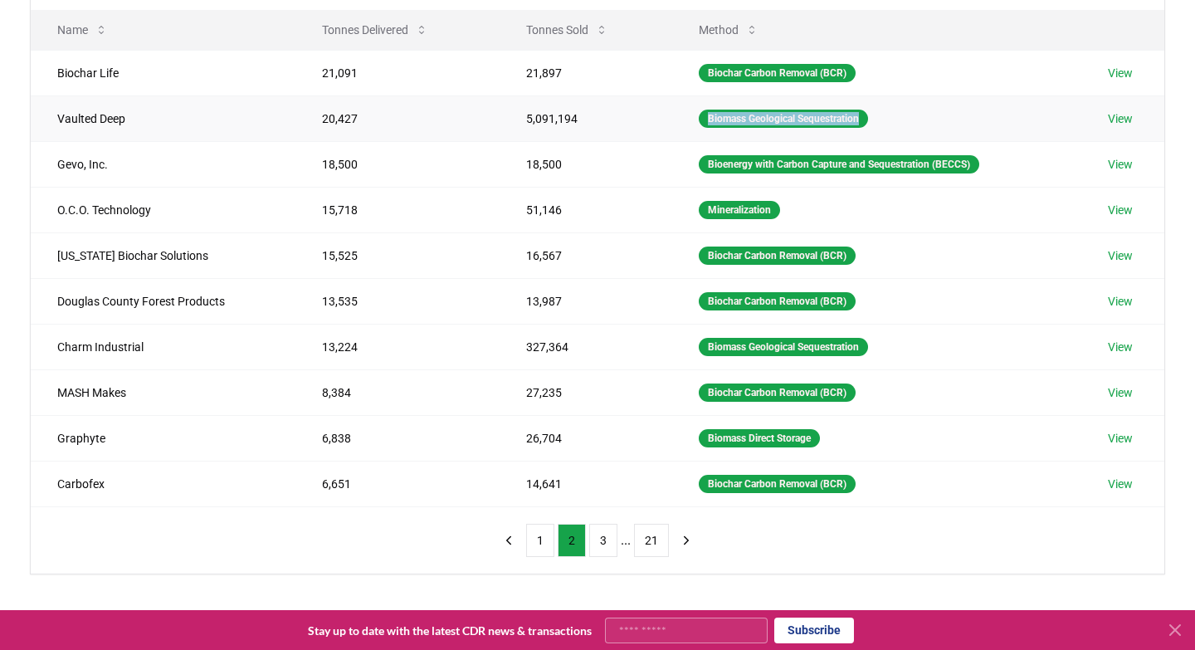
scroll to position [215, 0]
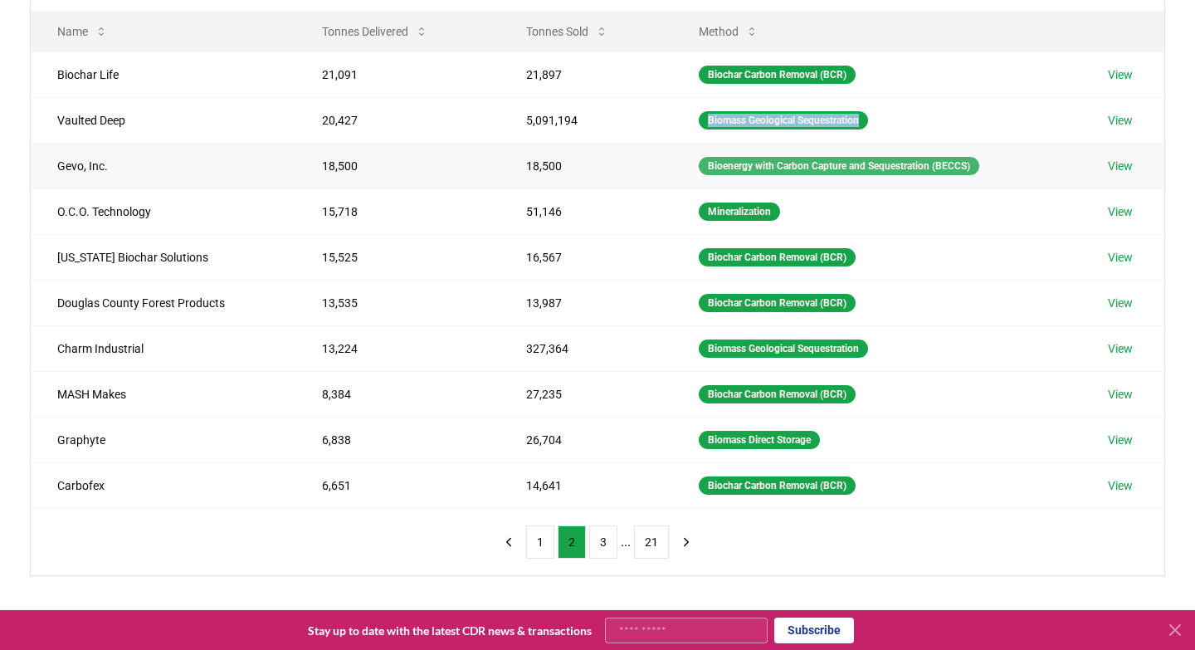
click at [798, 168] on div "Bioenergy with Carbon Capture and Sequestration (BECCS)" at bounding box center [839, 166] width 281 height 18
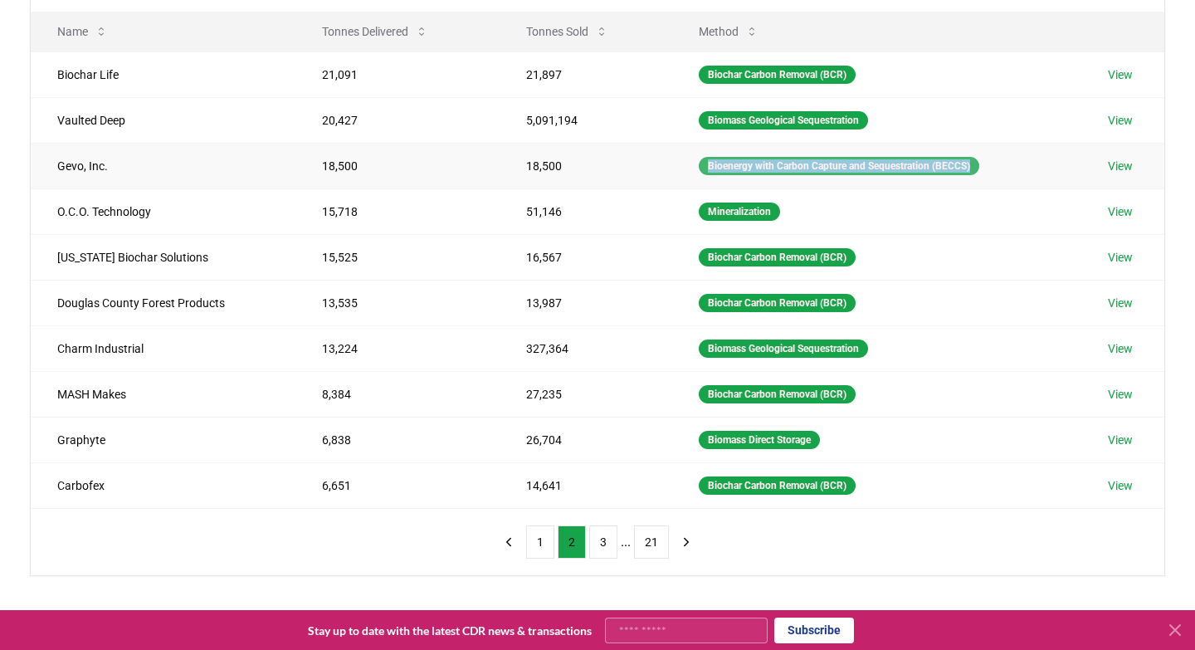
copy div "Bioenergy with Carbon Capture and Sequestration (BECCS)"
click at [753, 441] on div "Biomass Direct Storage" at bounding box center [759, 440] width 121 height 18
copy div "Biomass Direct Storage"
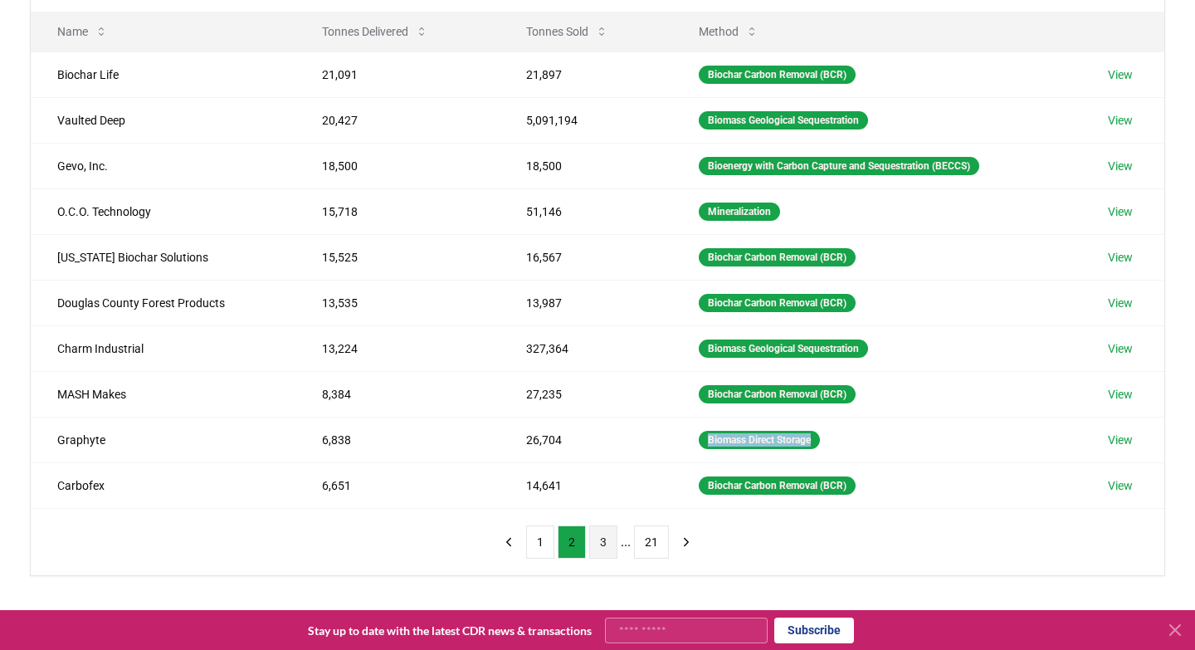
click at [600, 540] on button "3" at bounding box center [603, 541] width 28 height 33
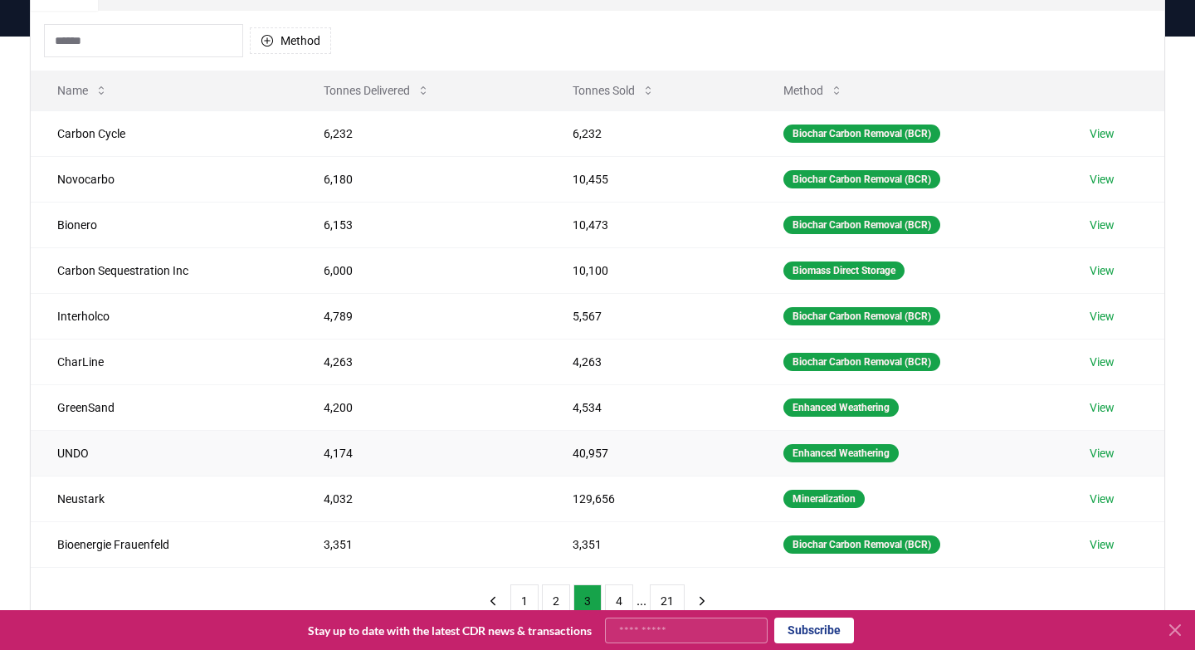
scroll to position [155, 0]
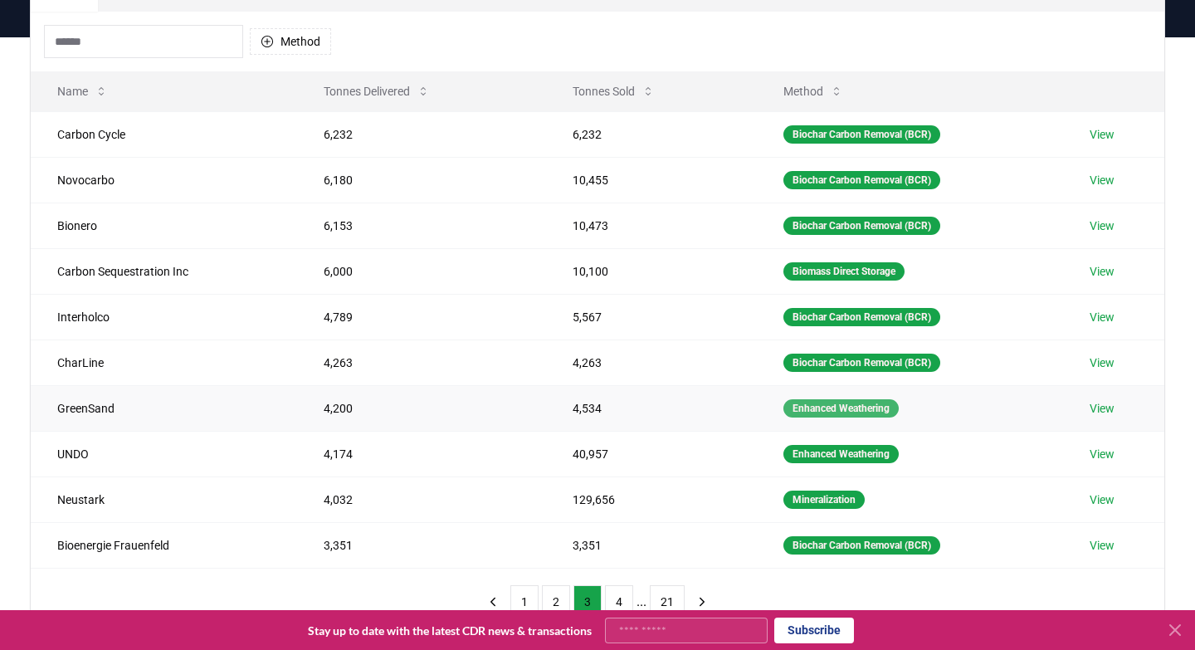
click at [825, 408] on div "Enhanced Weathering" at bounding box center [841, 408] width 115 height 18
copy div "Enhanced Weathering"
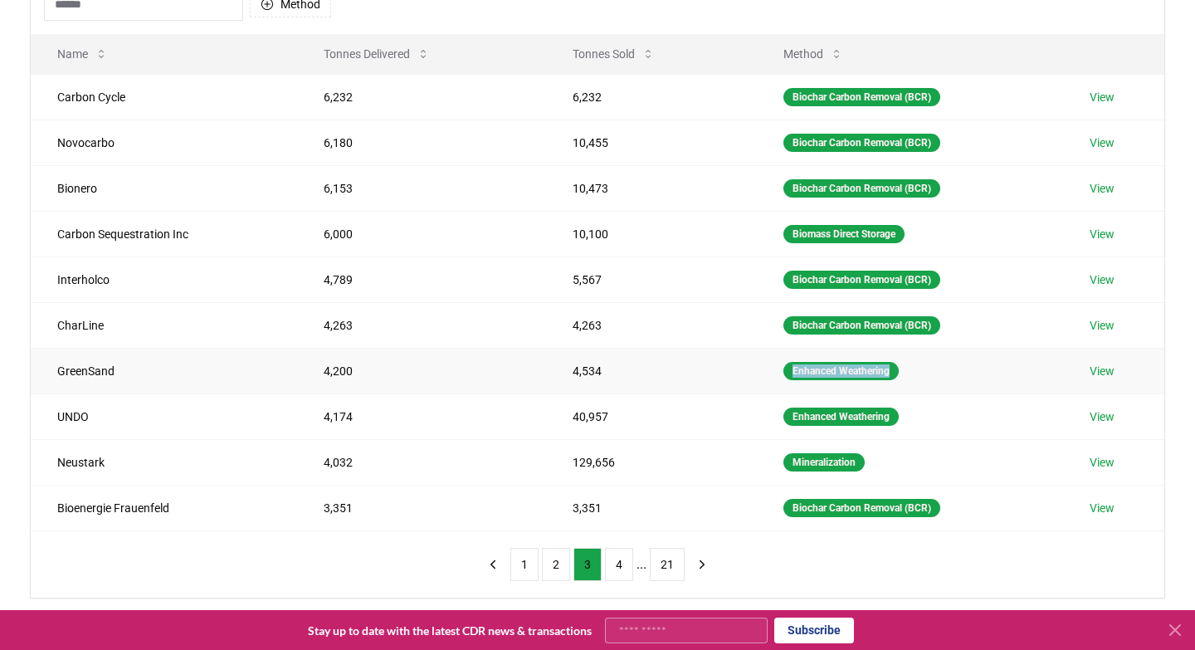
scroll to position [192, 0]
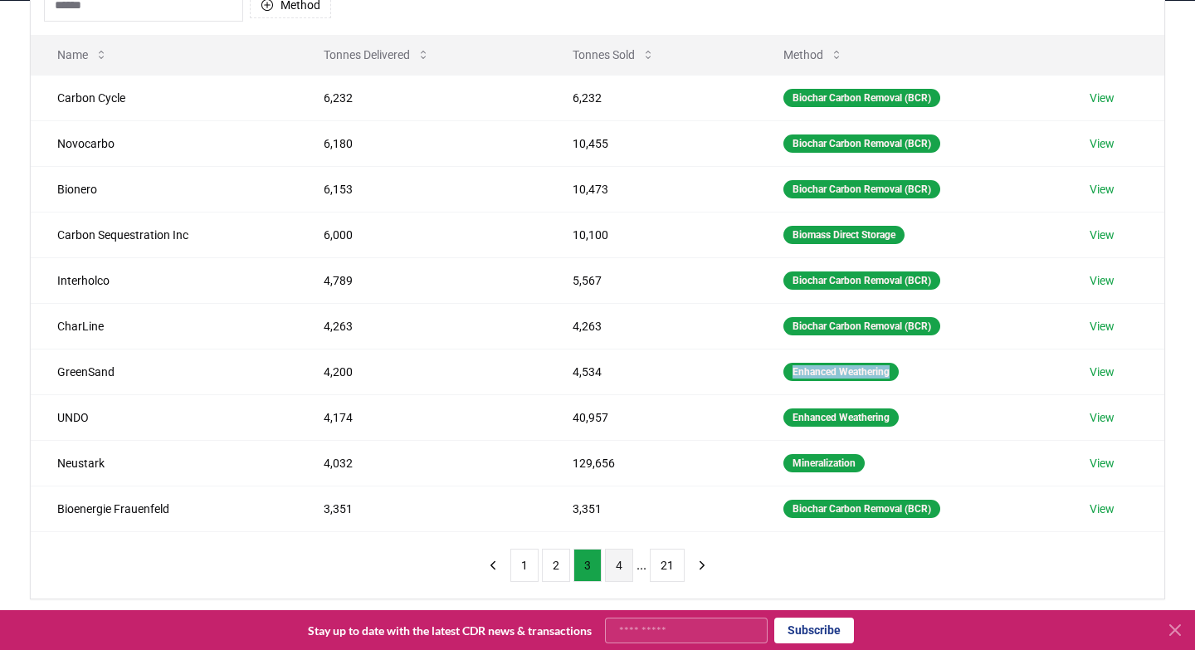
click at [616, 564] on button "4" at bounding box center [619, 565] width 28 height 33
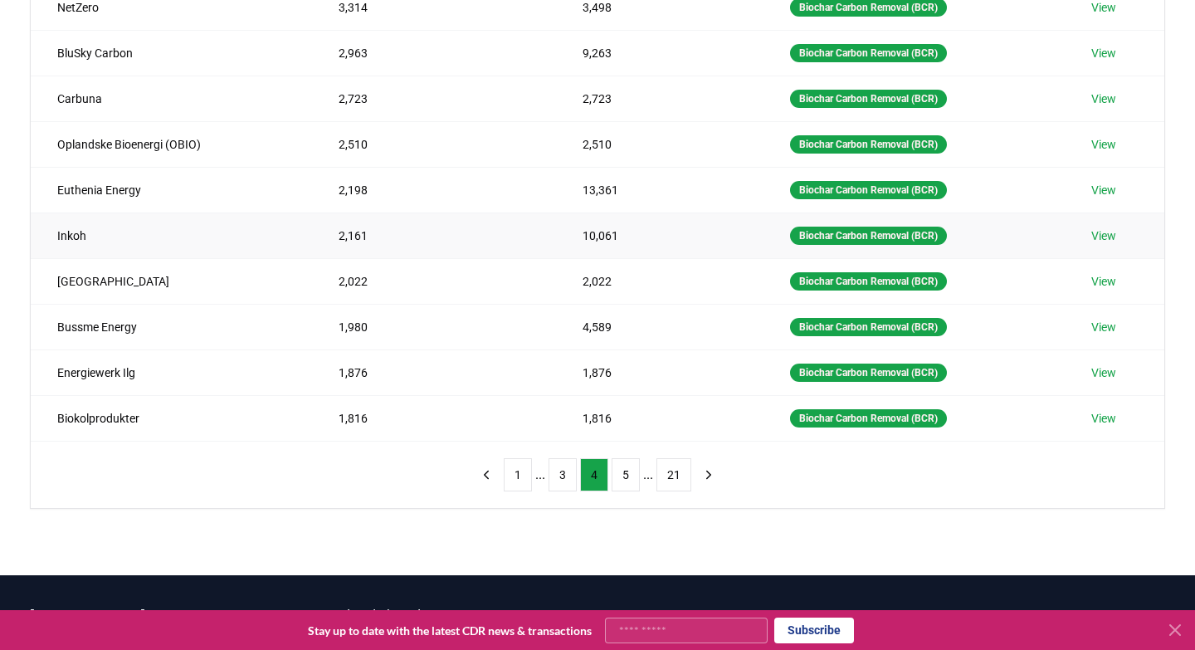
scroll to position [287, 0]
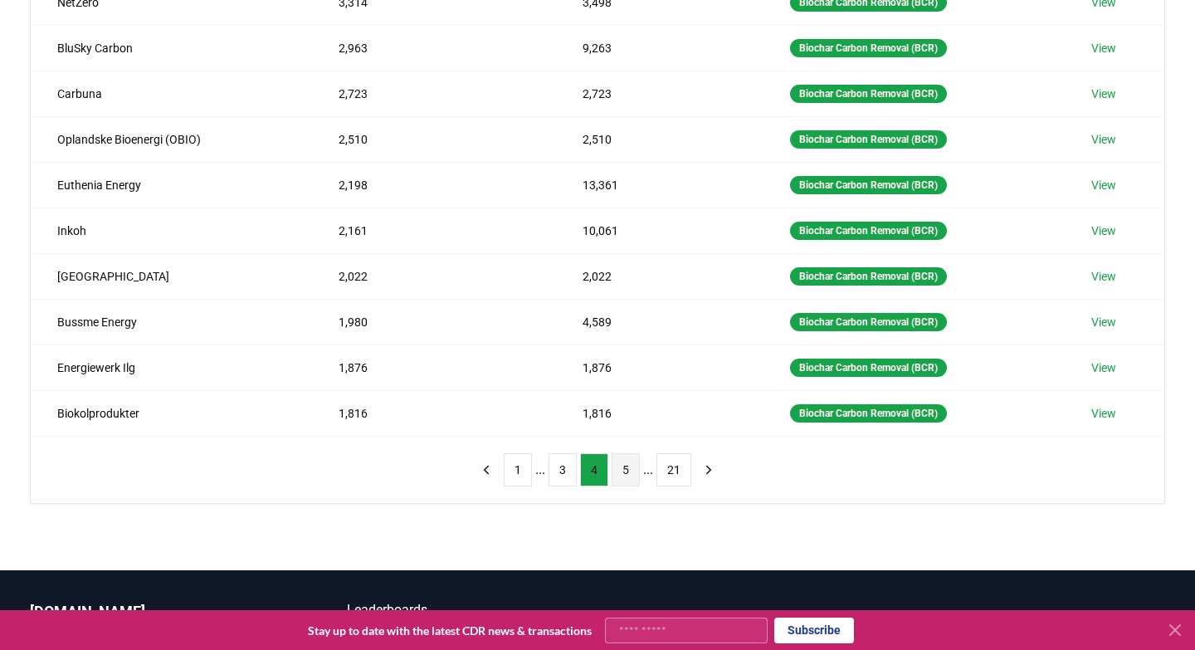
click at [626, 475] on button "5" at bounding box center [626, 469] width 28 height 33
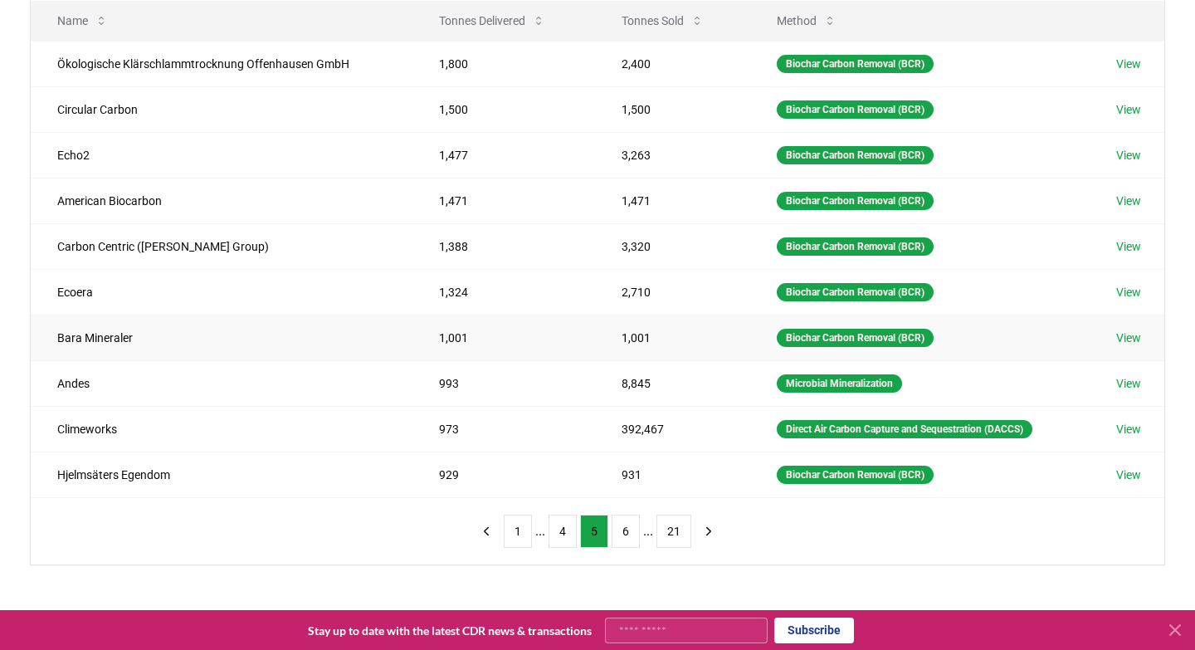
scroll to position [225, 0]
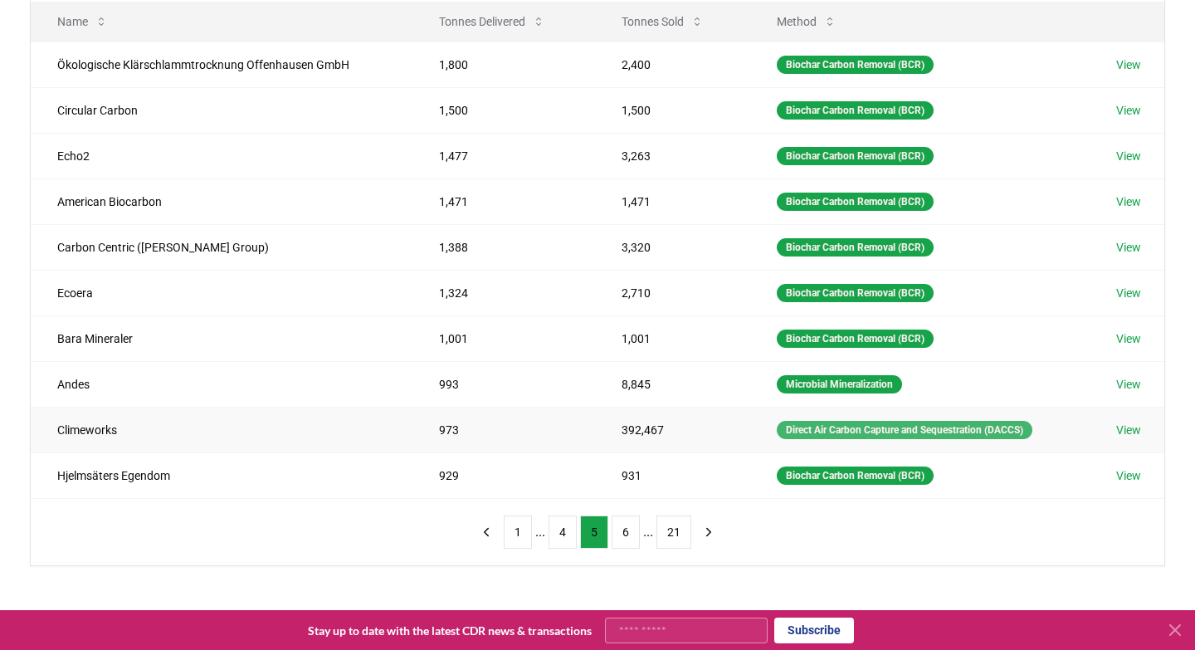
click at [807, 431] on div "Direct Air Carbon Capture and Sequestration (DACCS)" at bounding box center [905, 430] width 256 height 18
click at [815, 380] on div "Microbial Mineralization" at bounding box center [839, 384] width 125 height 18
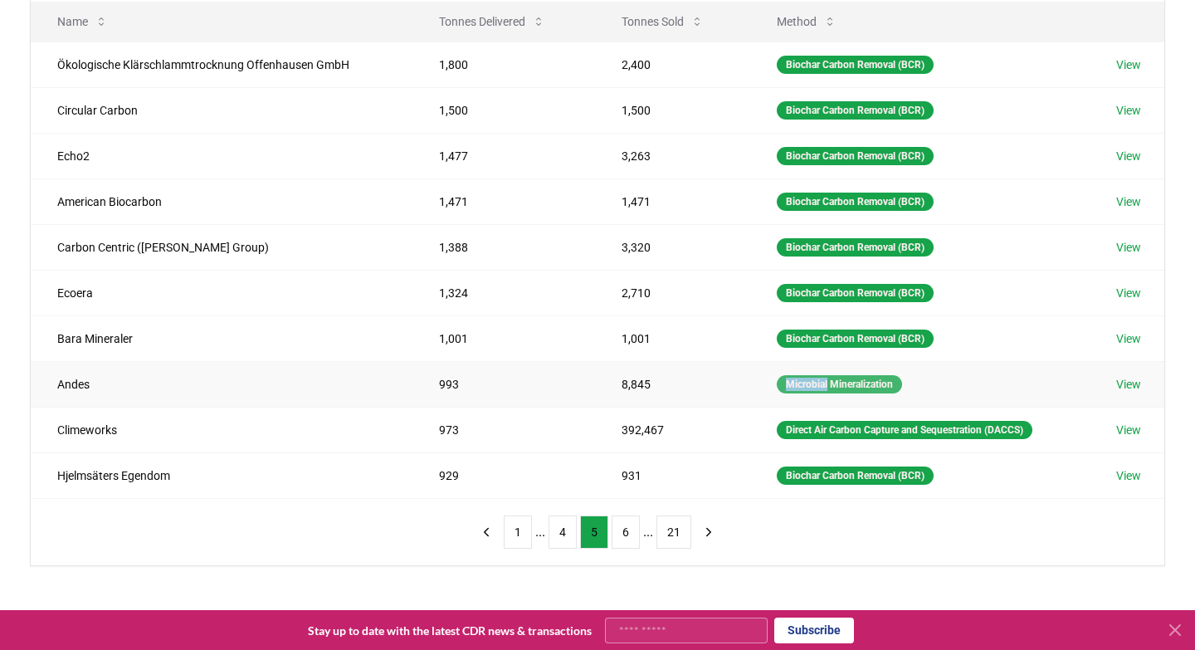
click at [815, 380] on div "Microbial Mineralization" at bounding box center [839, 384] width 125 height 18
copy div "Microbial Mineralization"
click at [808, 429] on div "Direct Air Carbon Capture and Sequestration (DACCS)" at bounding box center [905, 430] width 256 height 18
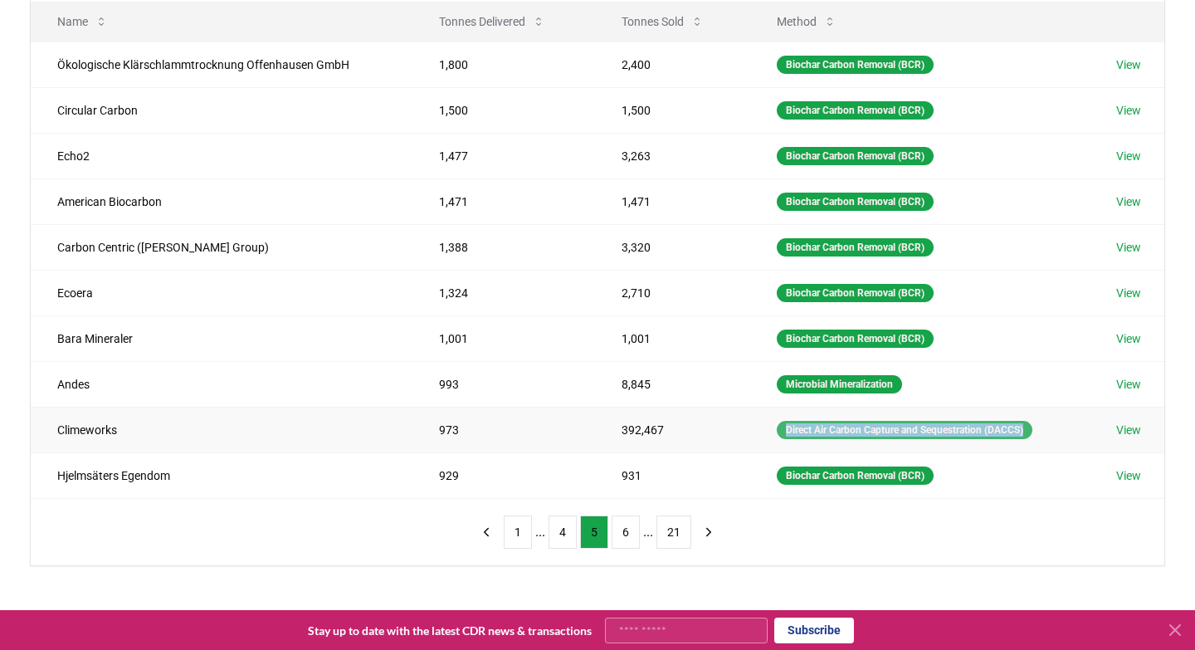
copy div "Direct Air Carbon Capture and Sequestration (DACCS)"
click at [628, 537] on button "6" at bounding box center [626, 531] width 28 height 33
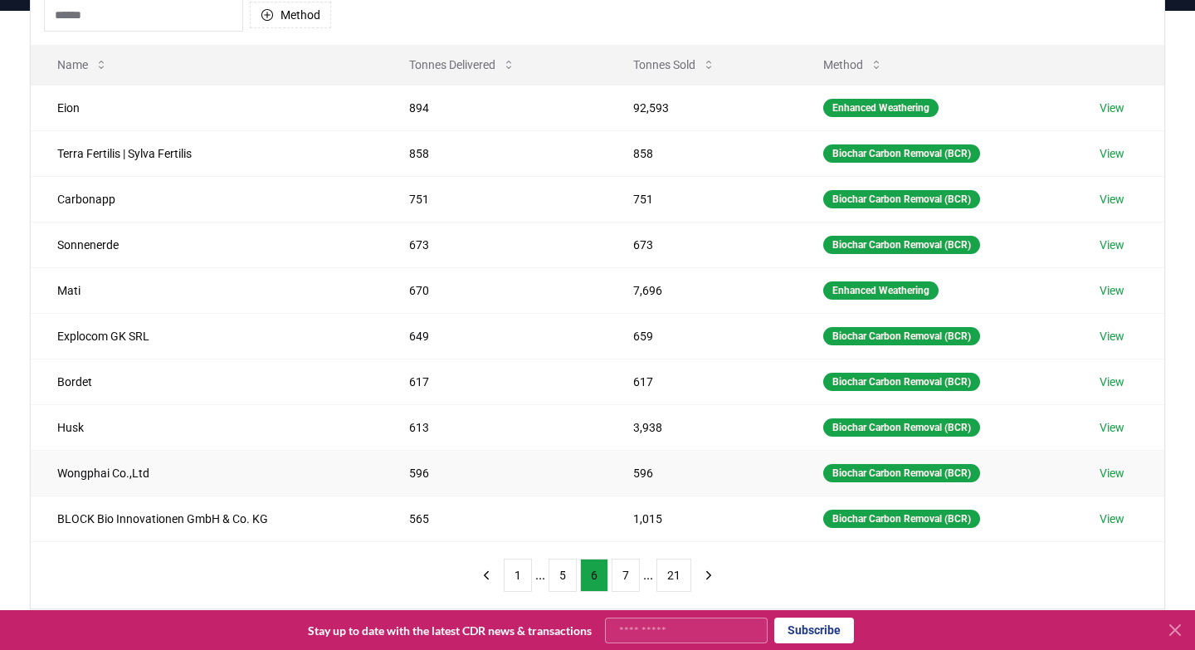
scroll to position [178, 0]
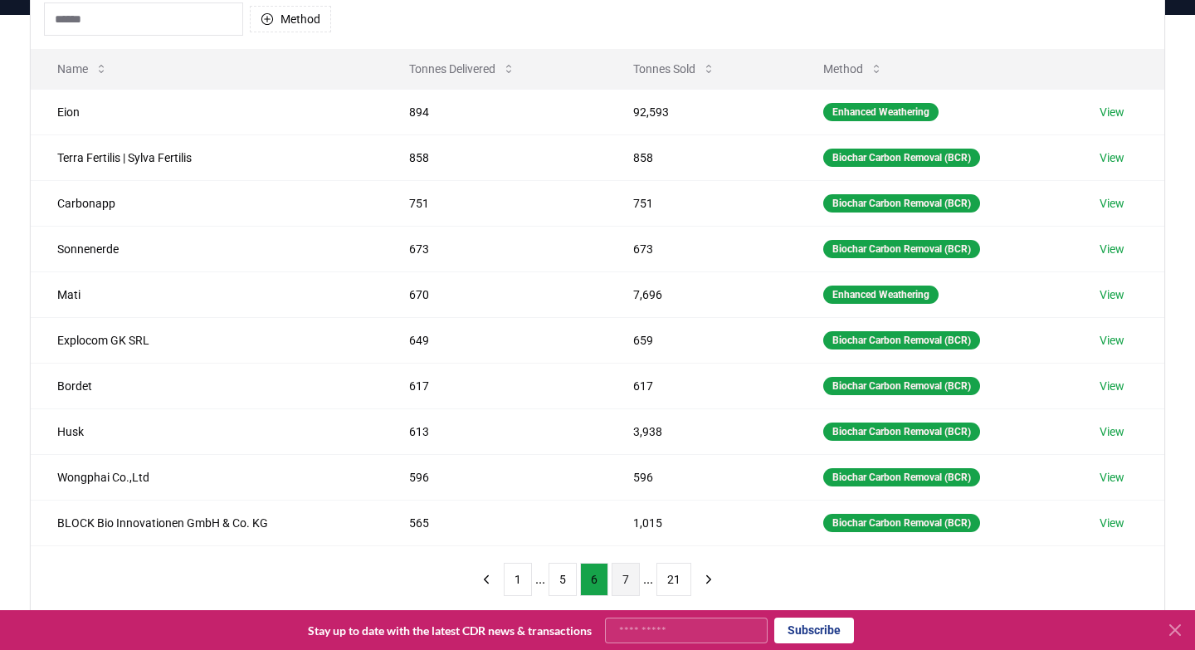
click at [628, 582] on button "7" at bounding box center [626, 579] width 28 height 33
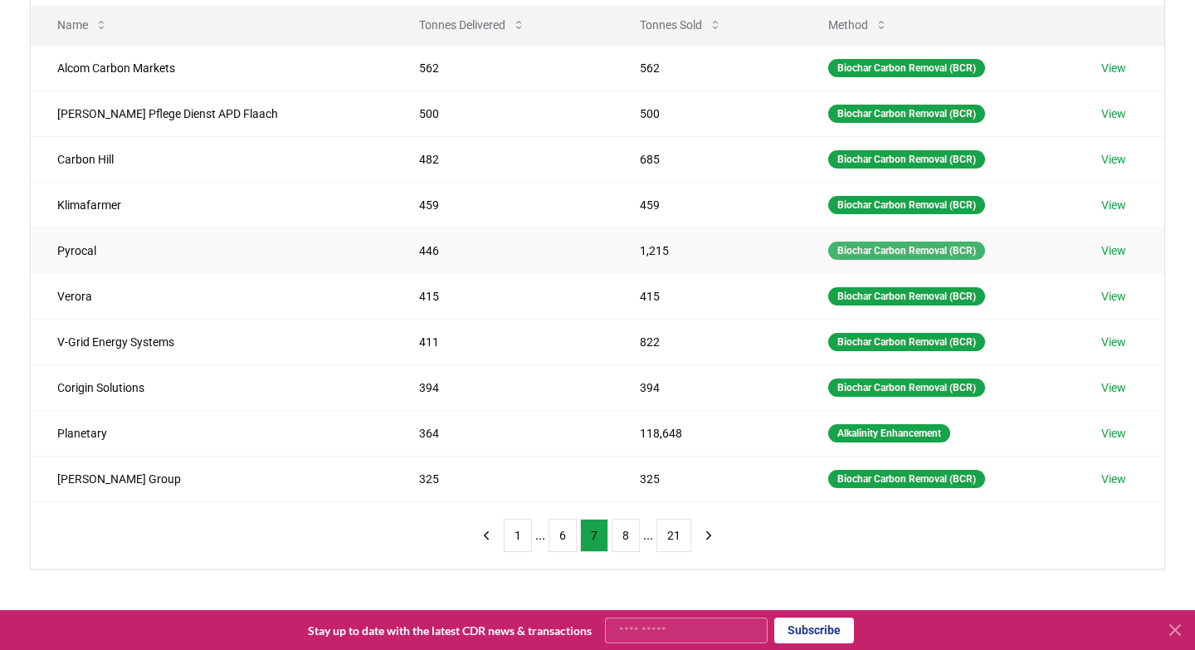
scroll to position [227, 0]
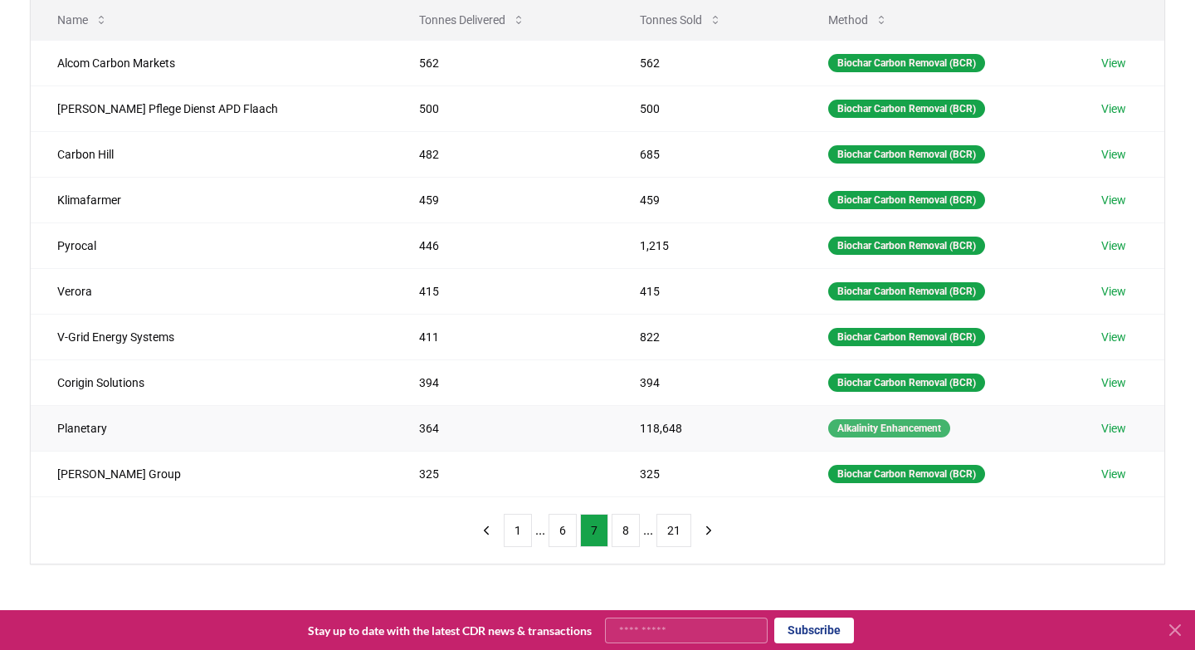
click at [838, 427] on div "Alkalinity Enhancement" at bounding box center [889, 428] width 122 height 18
copy div "Alkalinity Enhancement"
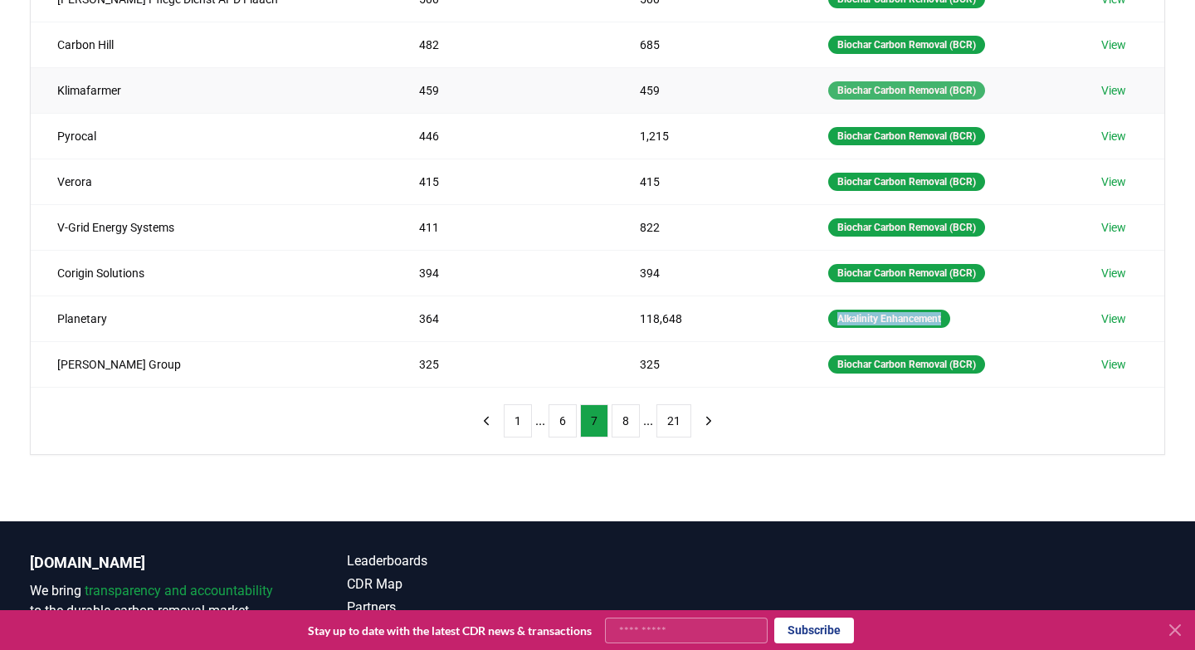
scroll to position [351, 0]
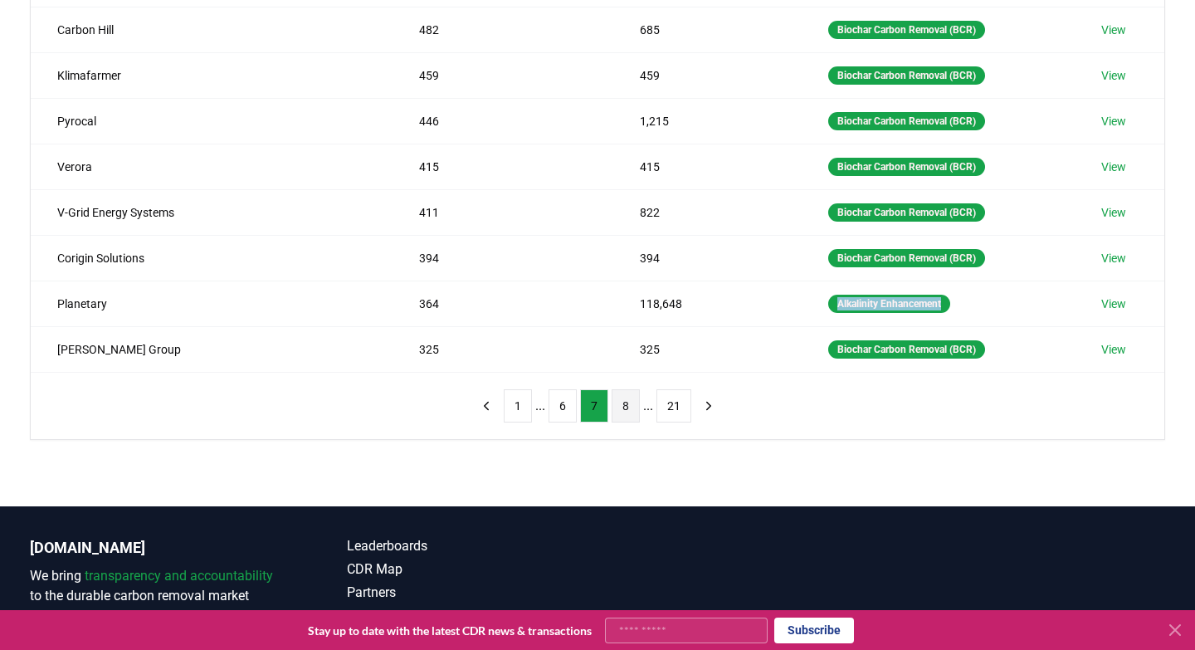
click at [625, 408] on button "8" at bounding box center [626, 405] width 28 height 33
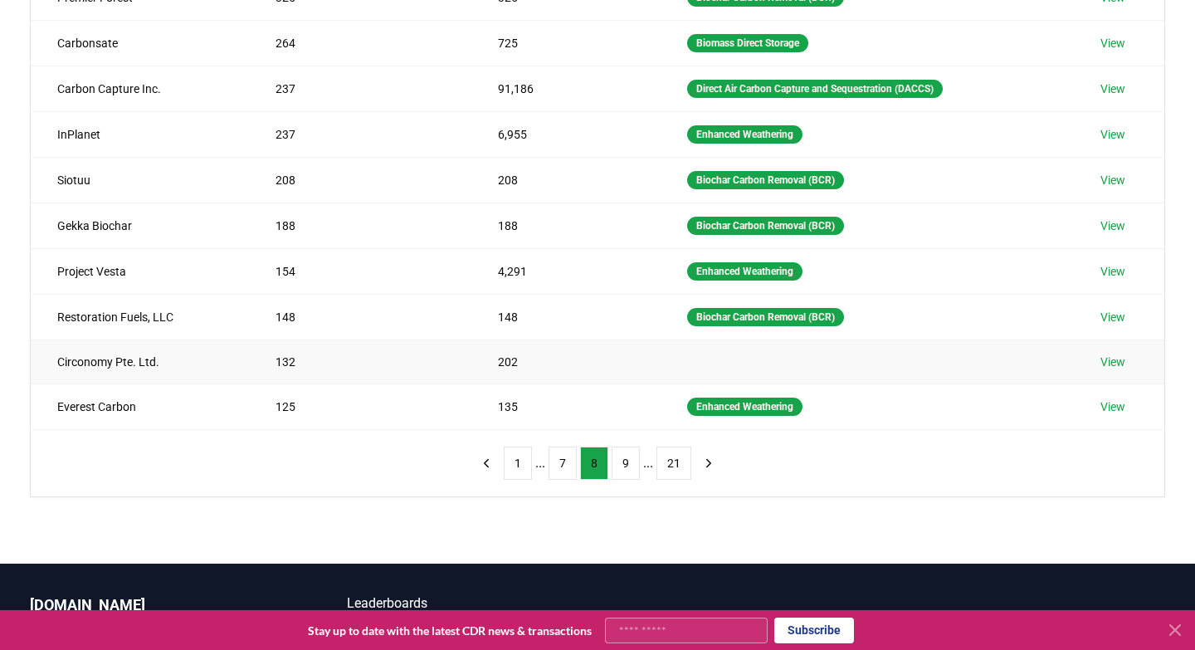
scroll to position [291, 0]
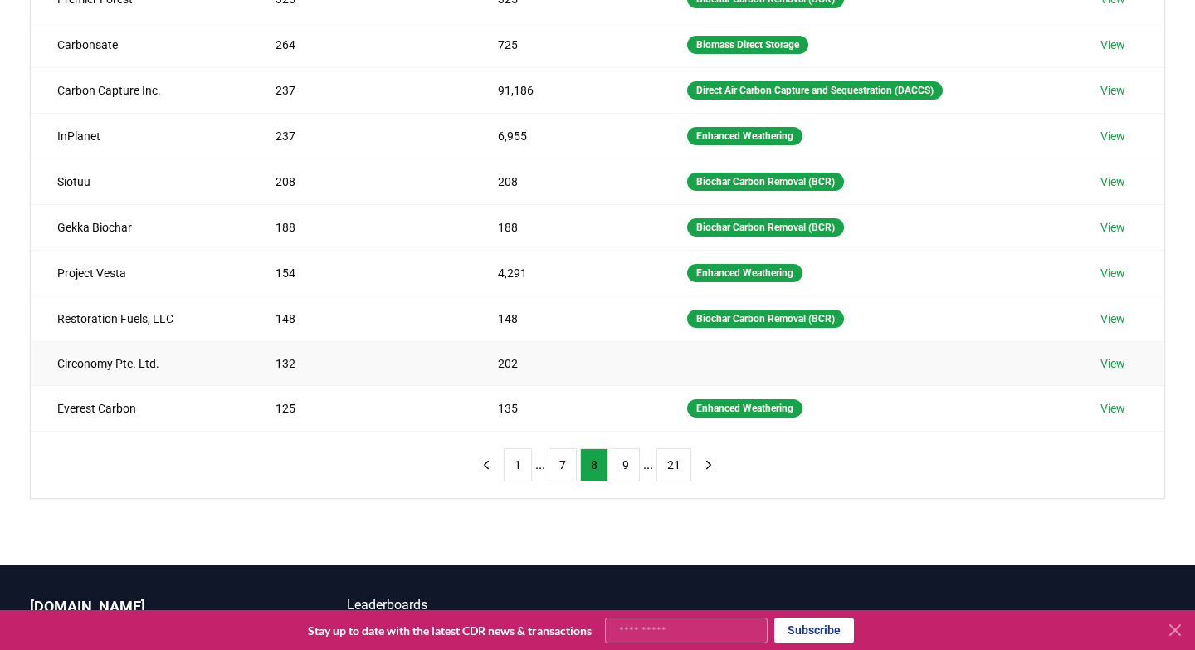
click at [715, 362] on td at bounding box center [867, 363] width 413 height 44
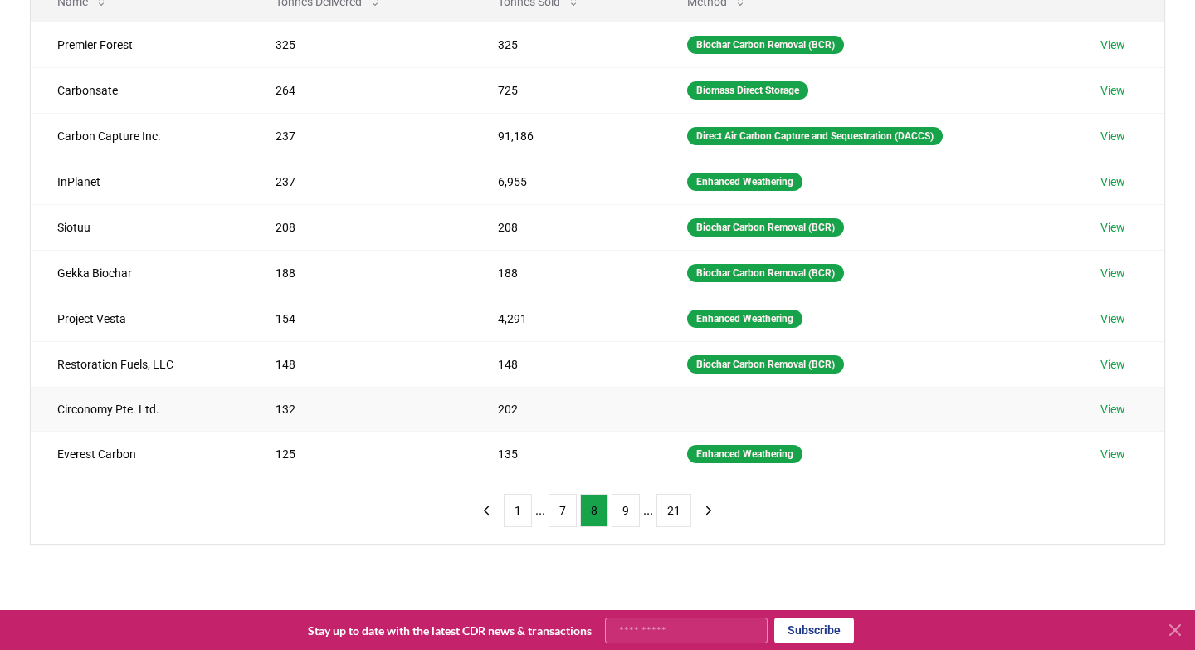
scroll to position [241, 0]
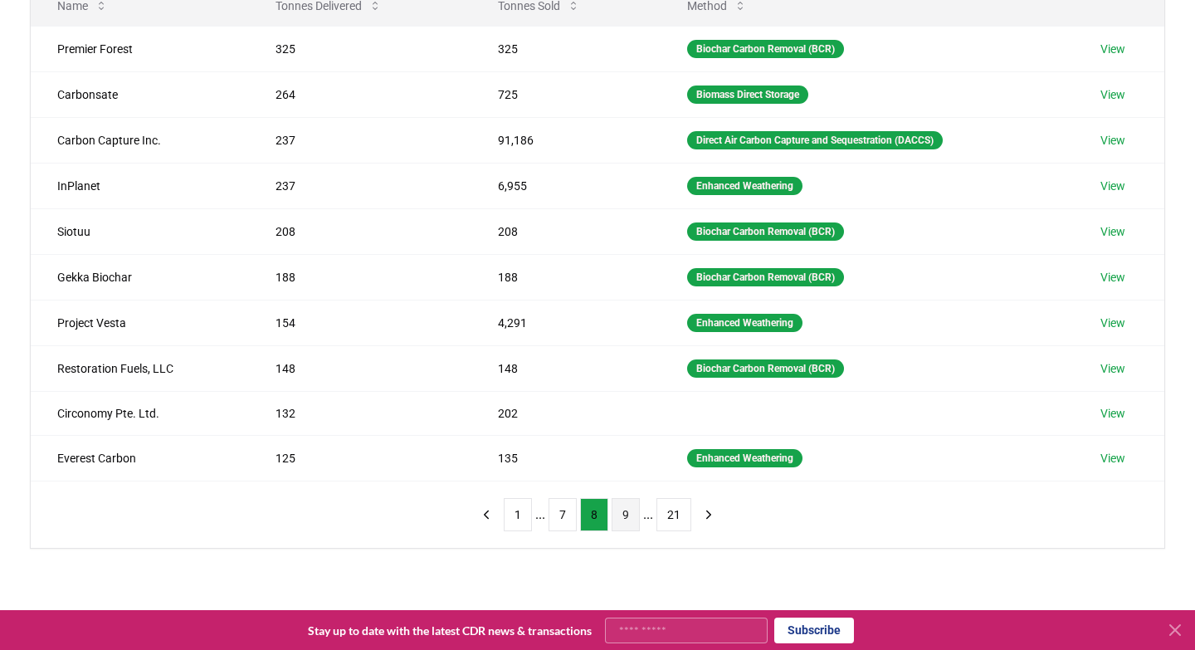
click at [624, 516] on button "9" at bounding box center [626, 514] width 28 height 33
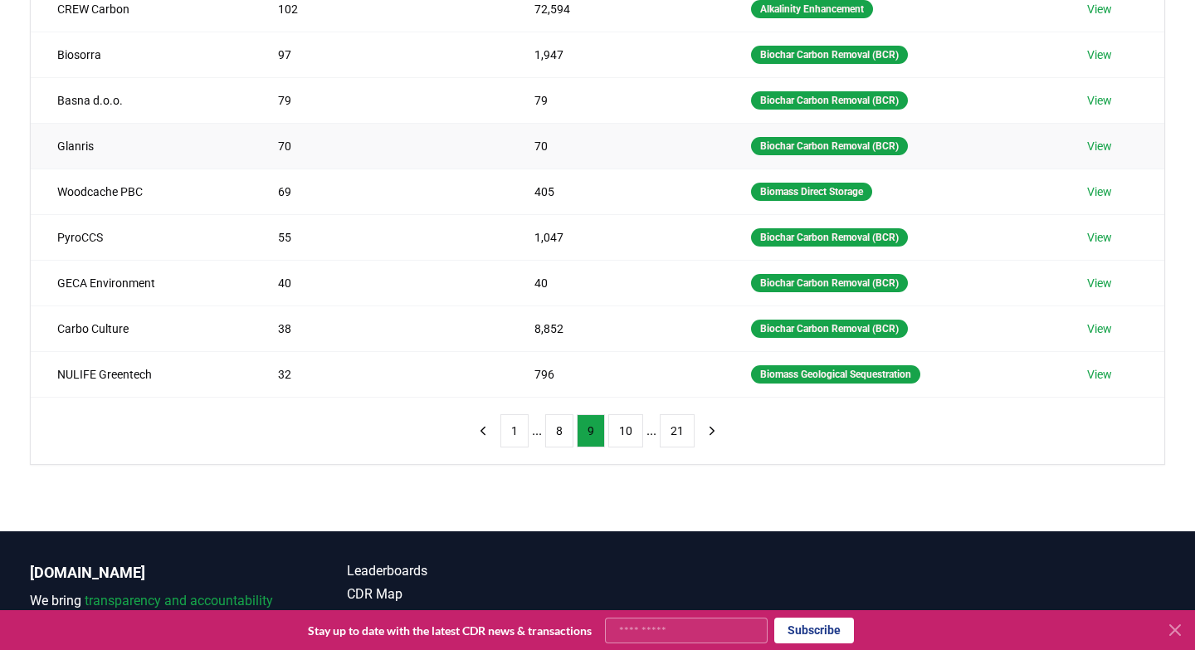
scroll to position [322, 0]
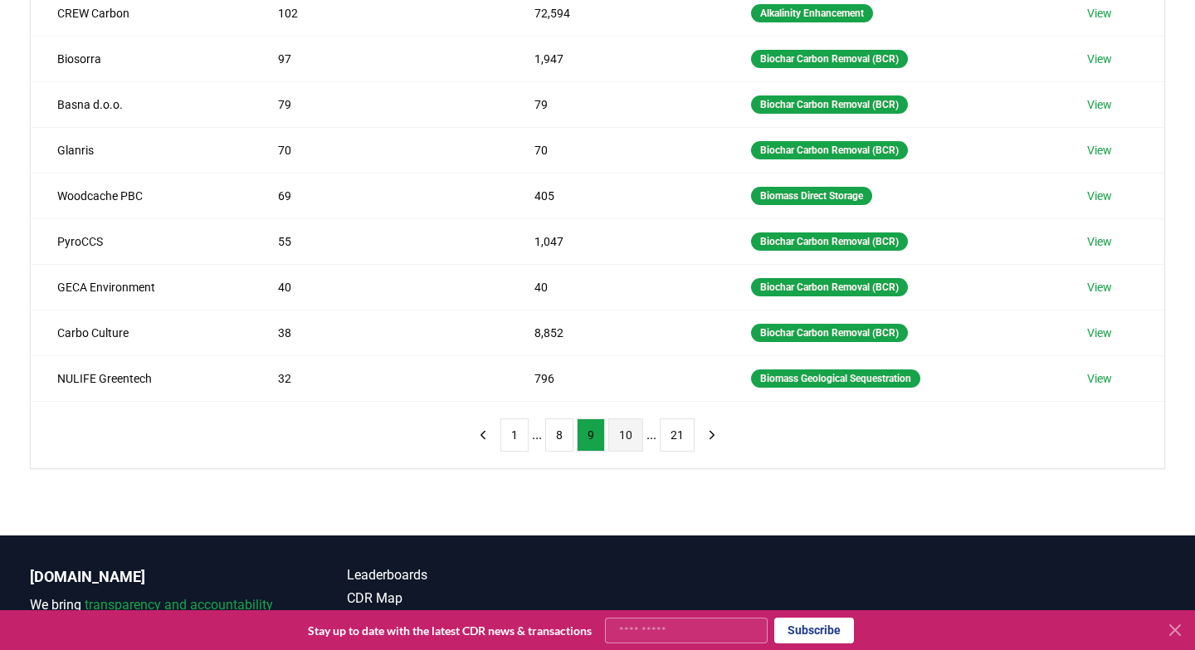
click at [621, 431] on button "10" at bounding box center [625, 434] width 35 height 33
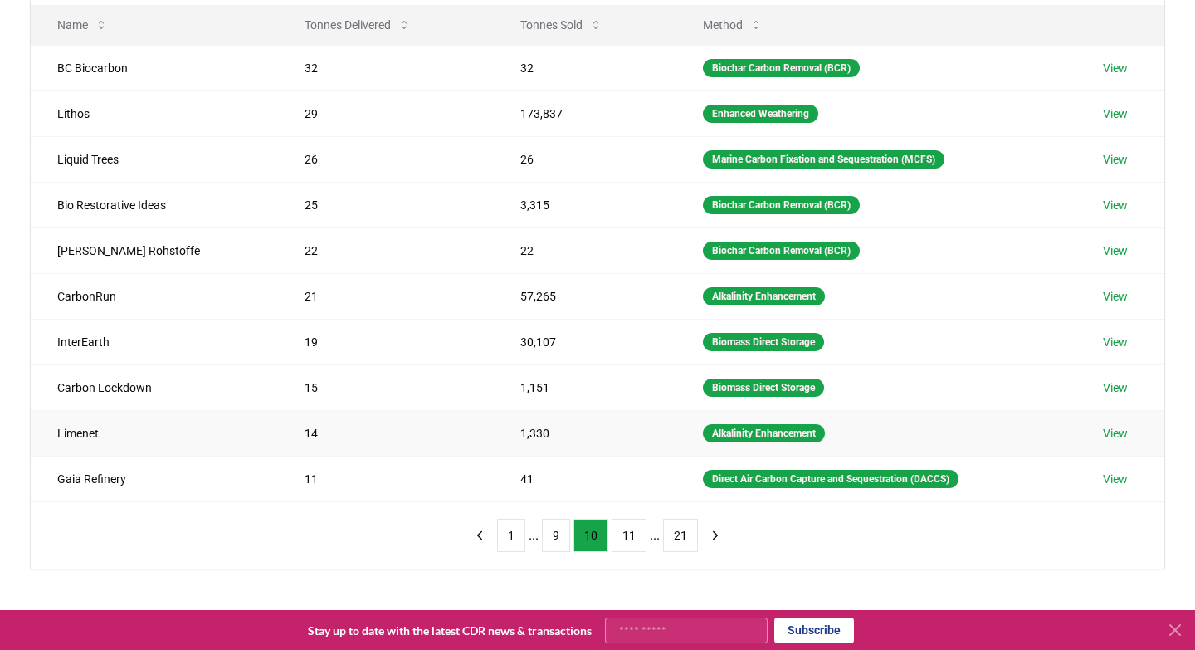
scroll to position [221, 0]
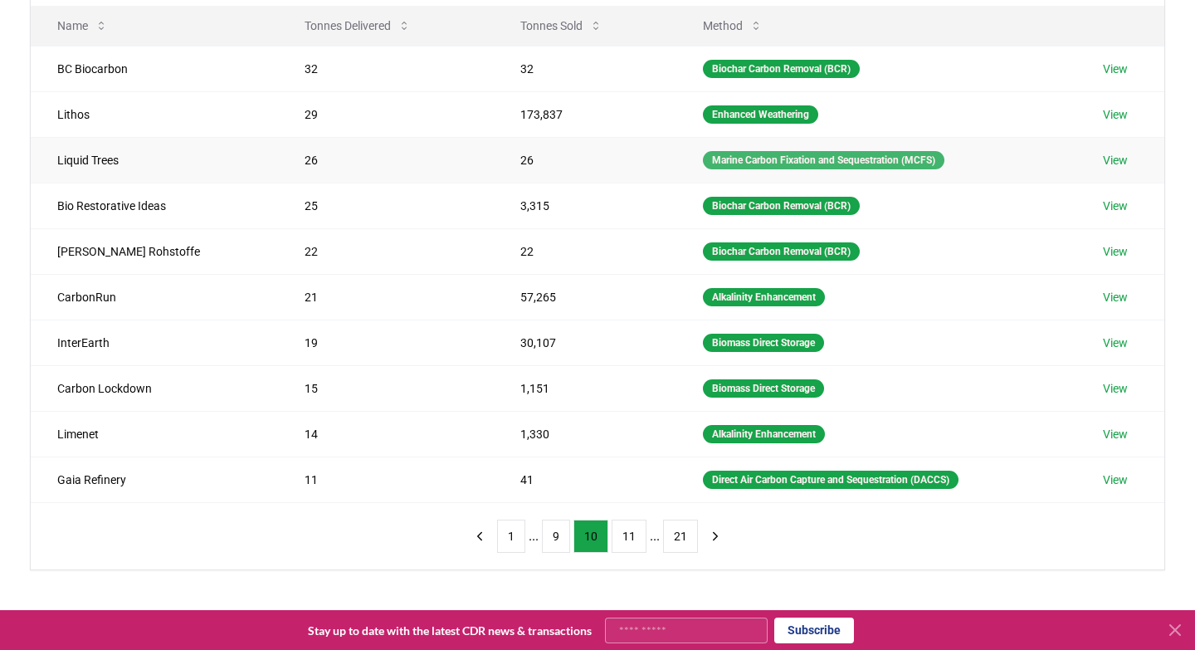
click at [770, 162] on div "Marine Carbon Fixation and Sequestration (MCFS)" at bounding box center [824, 160] width 242 height 18
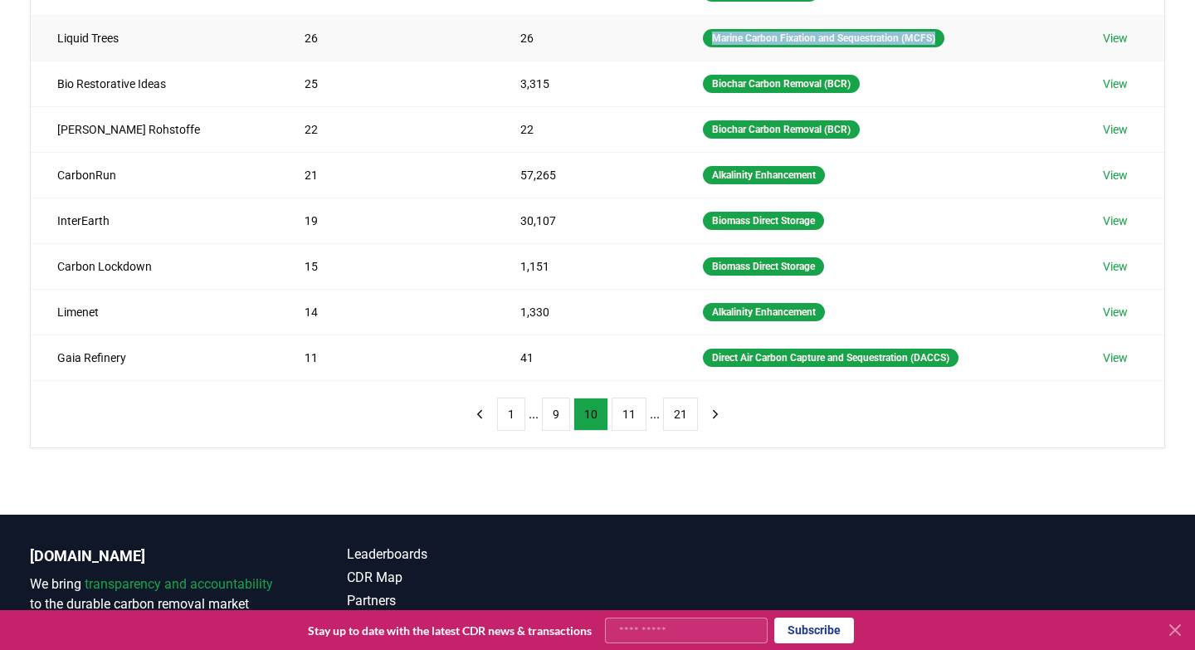
scroll to position [340, 0]
